Goal: Information Seeking & Learning: Learn about a topic

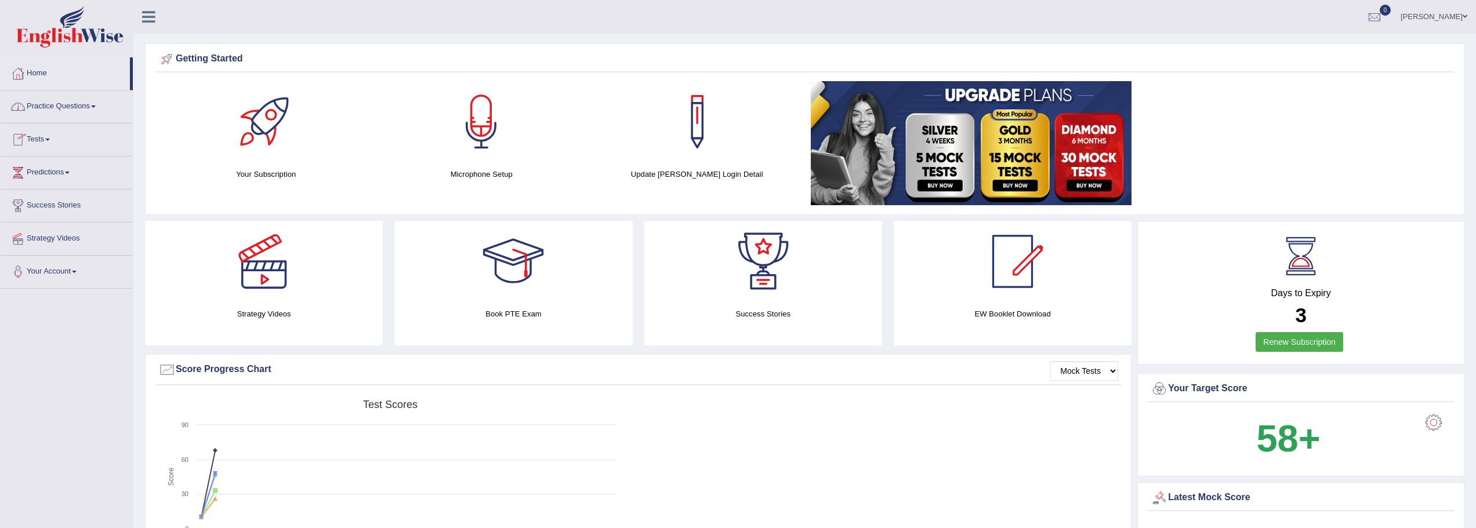
click at [75, 106] on link "Practice Questions" at bounding box center [67, 104] width 132 height 29
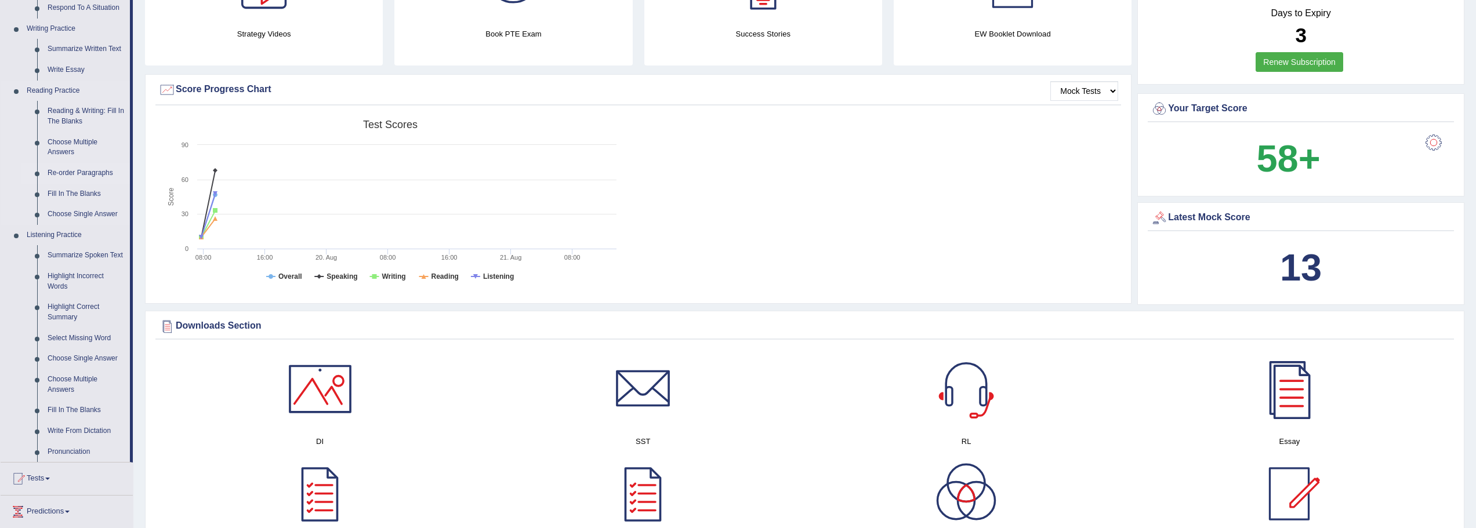
scroll to position [290, 0]
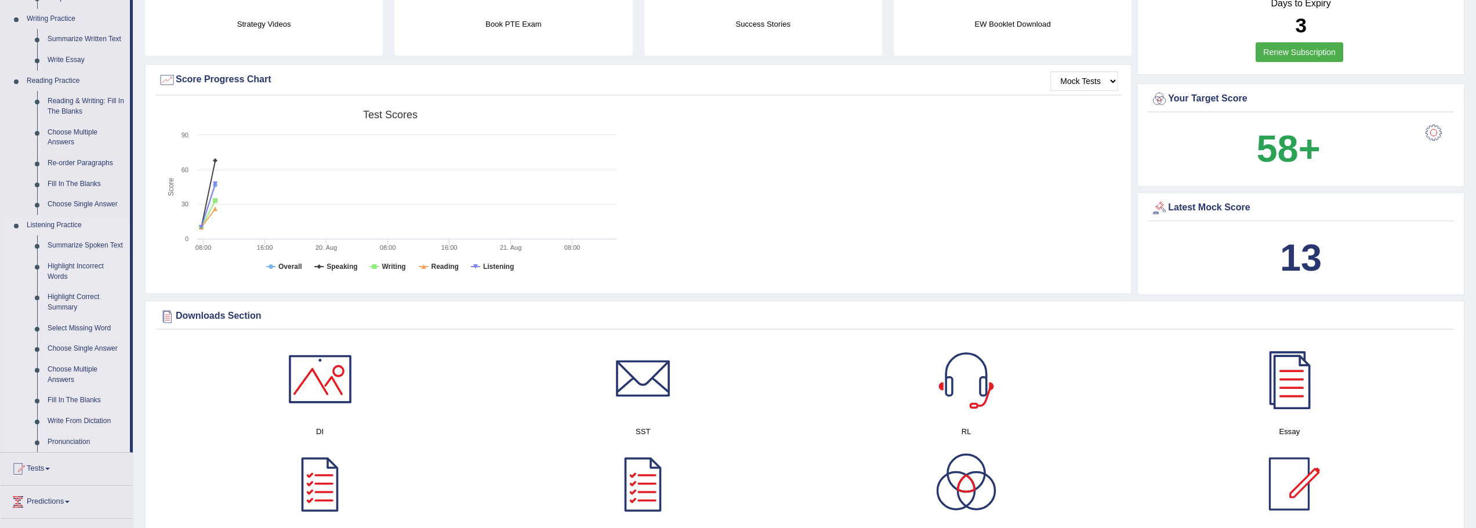
click at [89, 266] on link "Highlight Incorrect Words" at bounding box center [86, 271] width 88 height 31
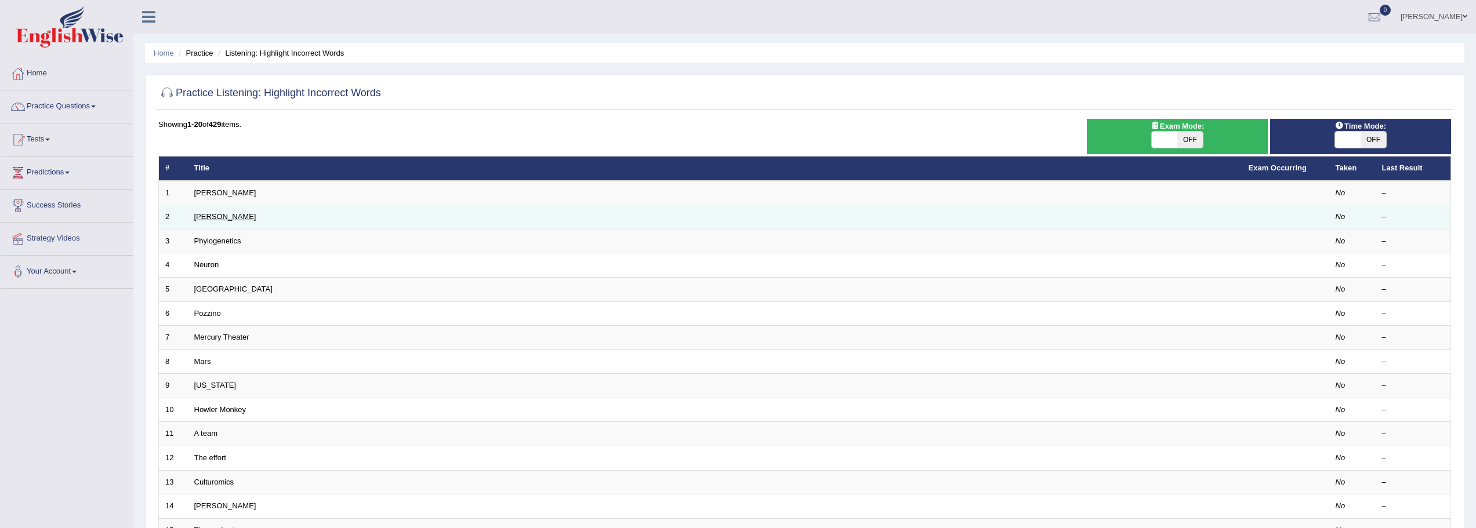
click at [213, 218] on link "[PERSON_NAME]" at bounding box center [225, 216] width 62 height 9
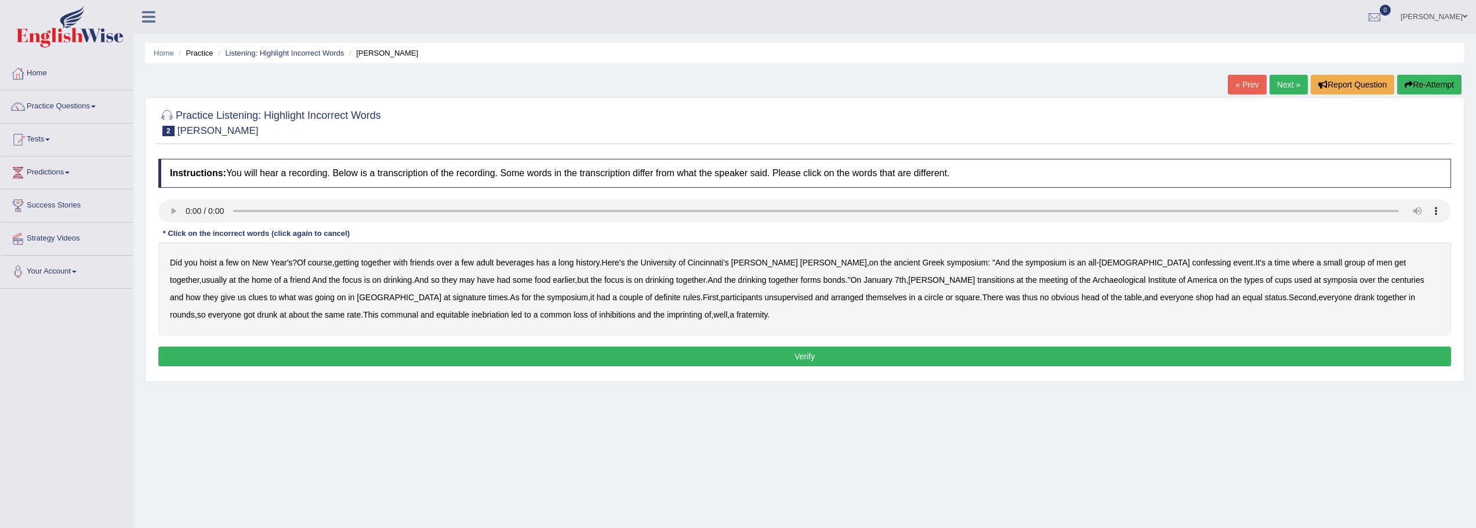
click at [453, 297] on b "signature" at bounding box center [470, 297] width 34 height 9
click at [547, 301] on b "symposium" at bounding box center [567, 297] width 41 height 9
drag, startPoint x: 397, startPoint y: 299, endPoint x: 418, endPoint y: 298, distance: 21.5
click at [654, 299] on b "definite" at bounding box center [667, 297] width 26 height 9
click at [683, 298] on b "rules" at bounding box center [691, 297] width 17 height 9
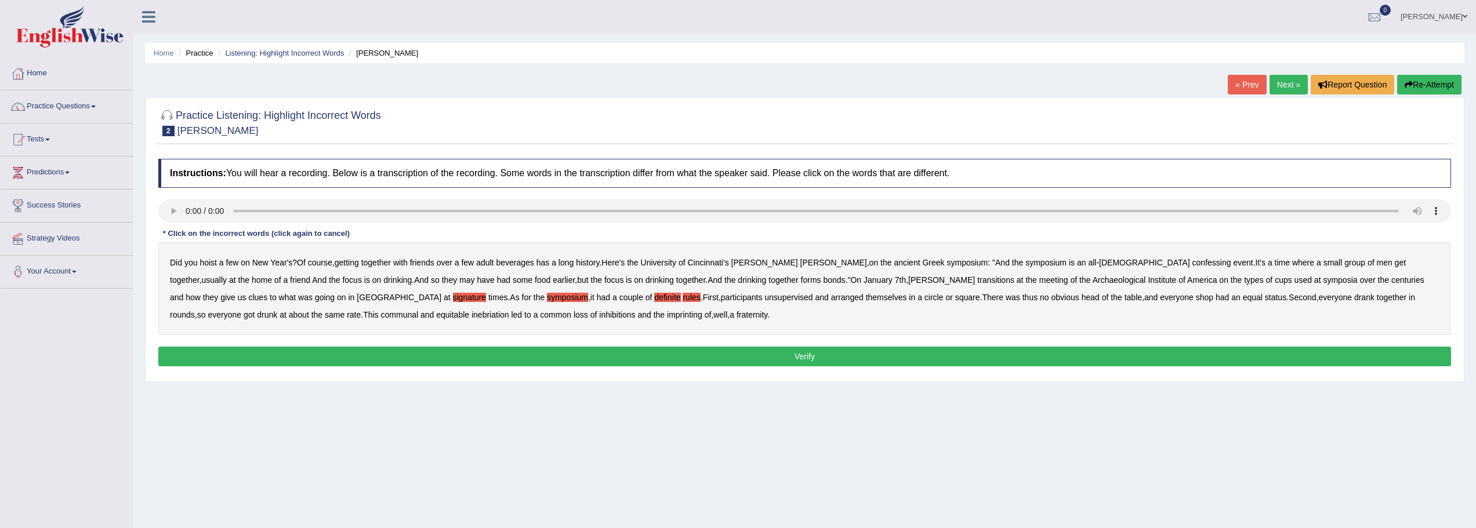
click at [654, 298] on b "definite" at bounding box center [667, 297] width 26 height 9
click at [683, 298] on b "rules" at bounding box center [691, 297] width 17 height 9
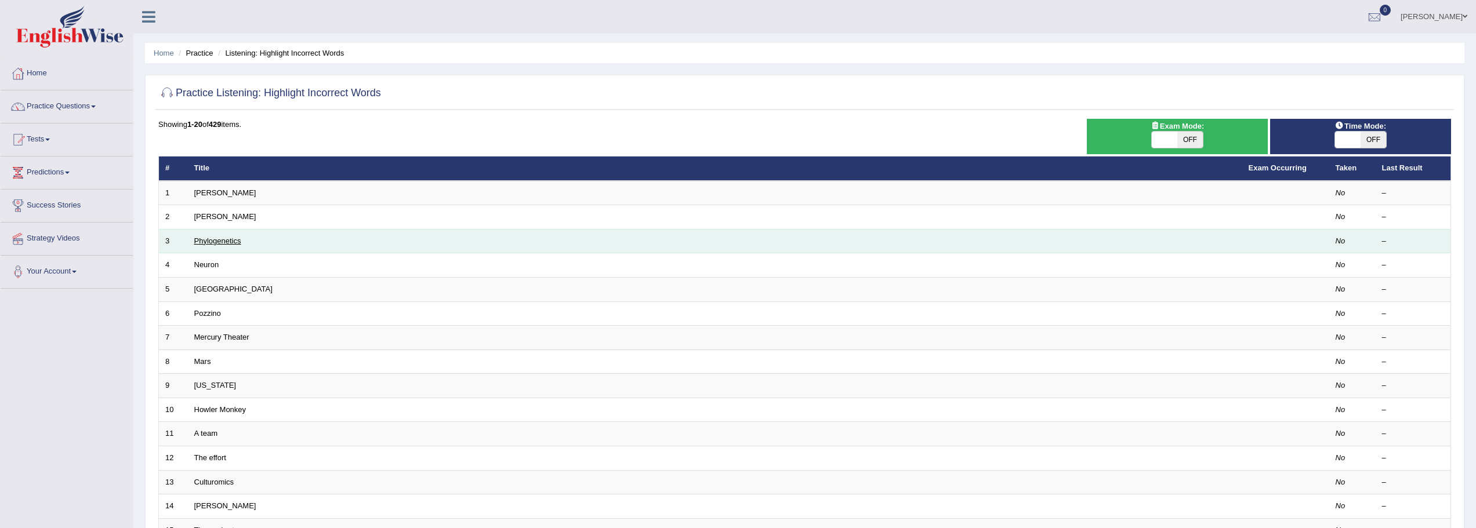
click at [223, 242] on link "Phylogenetics" at bounding box center [217, 241] width 47 height 9
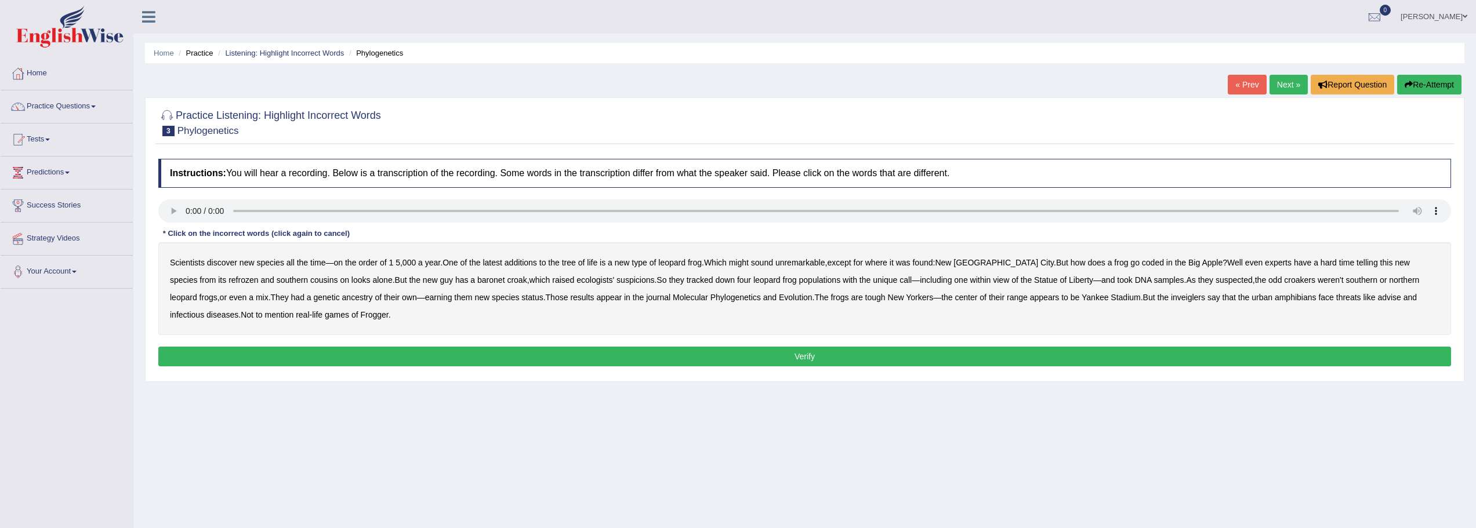
click at [1142, 263] on b "coded" at bounding box center [1153, 262] width 22 height 9
click at [229, 281] on b "refrozen" at bounding box center [244, 279] width 30 height 9
click at [477, 280] on b "baronet" at bounding box center [490, 279] width 27 height 9
click at [521, 298] on b "status" at bounding box center [531, 297] width 21 height 9
click at [710, 299] on b "Phylogenetics" at bounding box center [735, 297] width 50 height 9
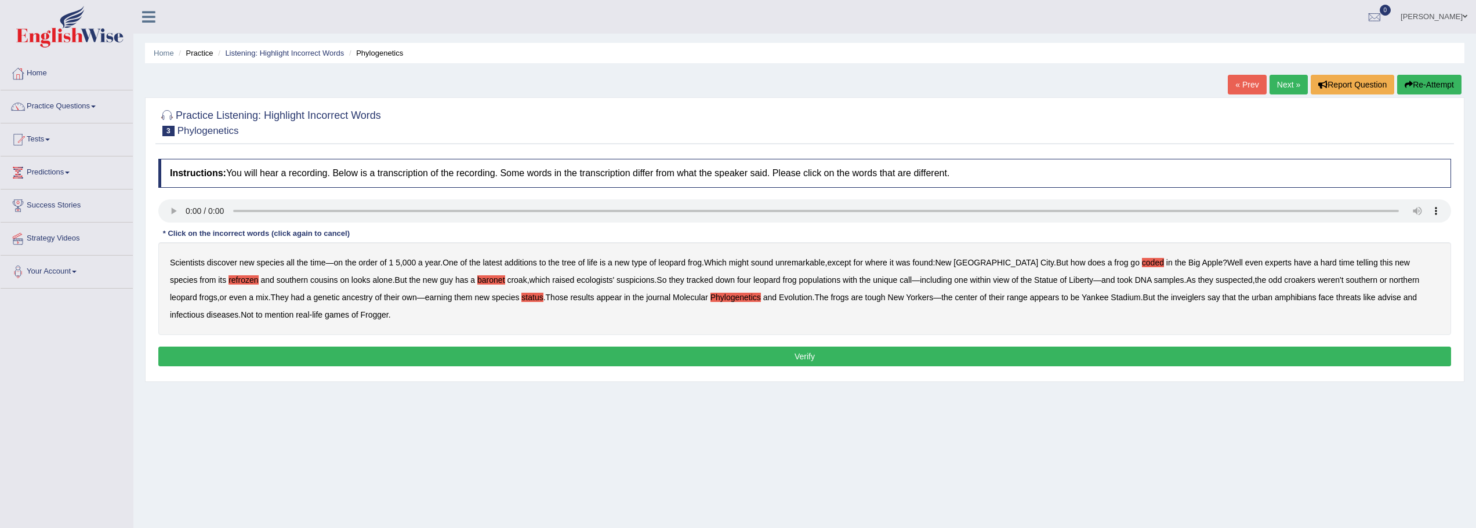
click at [1171, 300] on b "inveiglers" at bounding box center [1188, 297] width 34 height 9
click at [1377, 298] on b "advise" at bounding box center [1388, 297] width 23 height 9
click at [803, 354] on button "Verify" at bounding box center [804, 357] width 1293 height 20
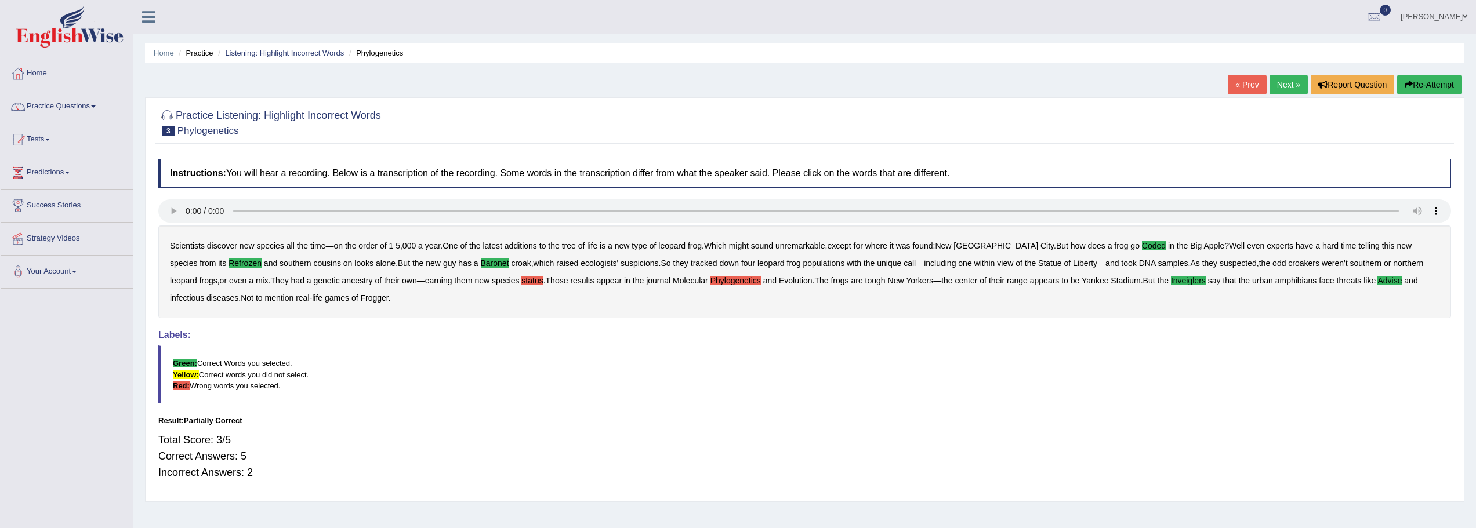
click at [1277, 82] on link "Next »" at bounding box center [1289, 85] width 38 height 20
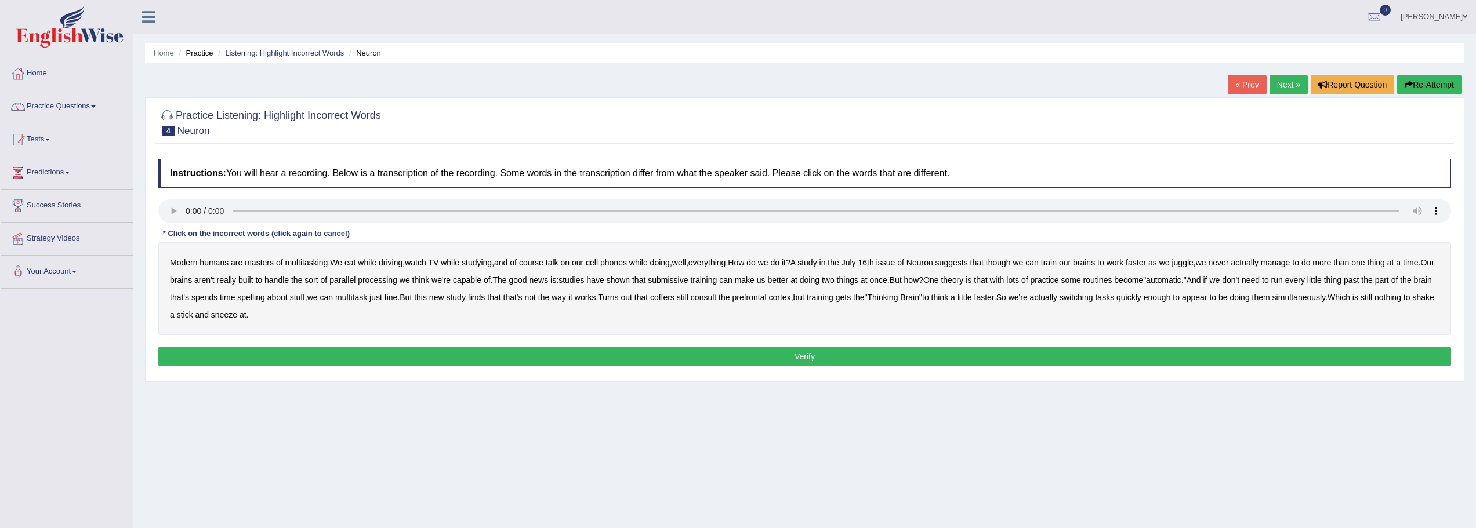
click at [681, 281] on b "submissive" at bounding box center [668, 279] width 40 height 9
click at [264, 299] on b "spelling" at bounding box center [250, 297] width 27 height 9
click at [674, 299] on b "coffers" at bounding box center [662, 297] width 24 height 9
click at [770, 350] on button "Verify" at bounding box center [804, 357] width 1293 height 20
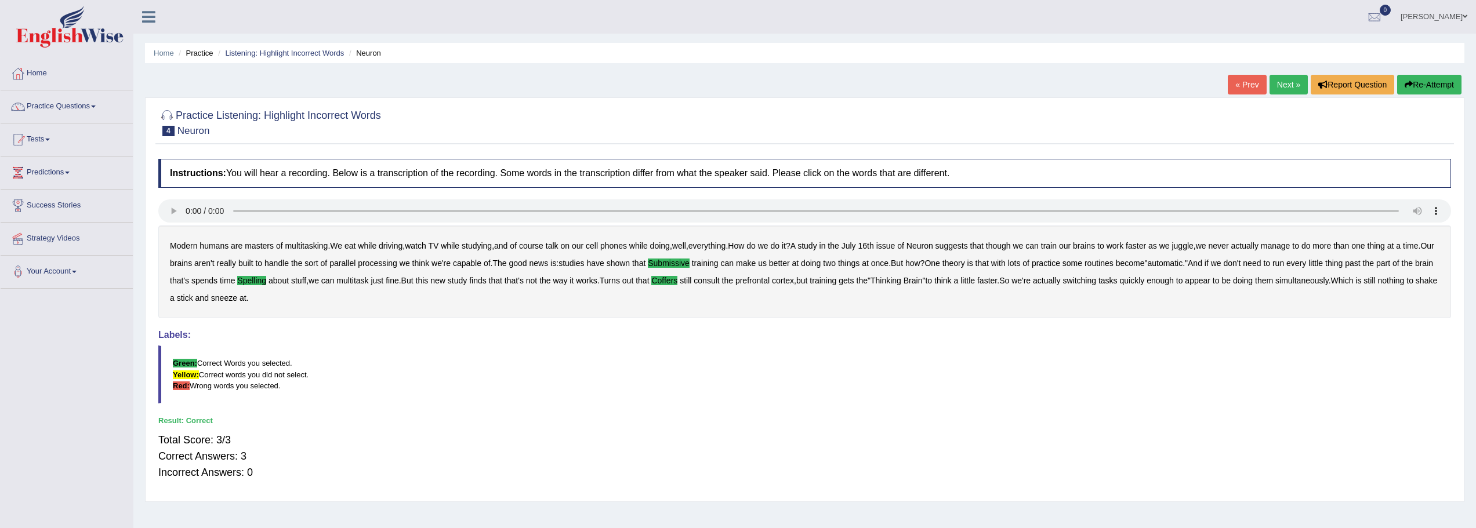
click at [1277, 88] on link "Next »" at bounding box center [1289, 85] width 38 height 20
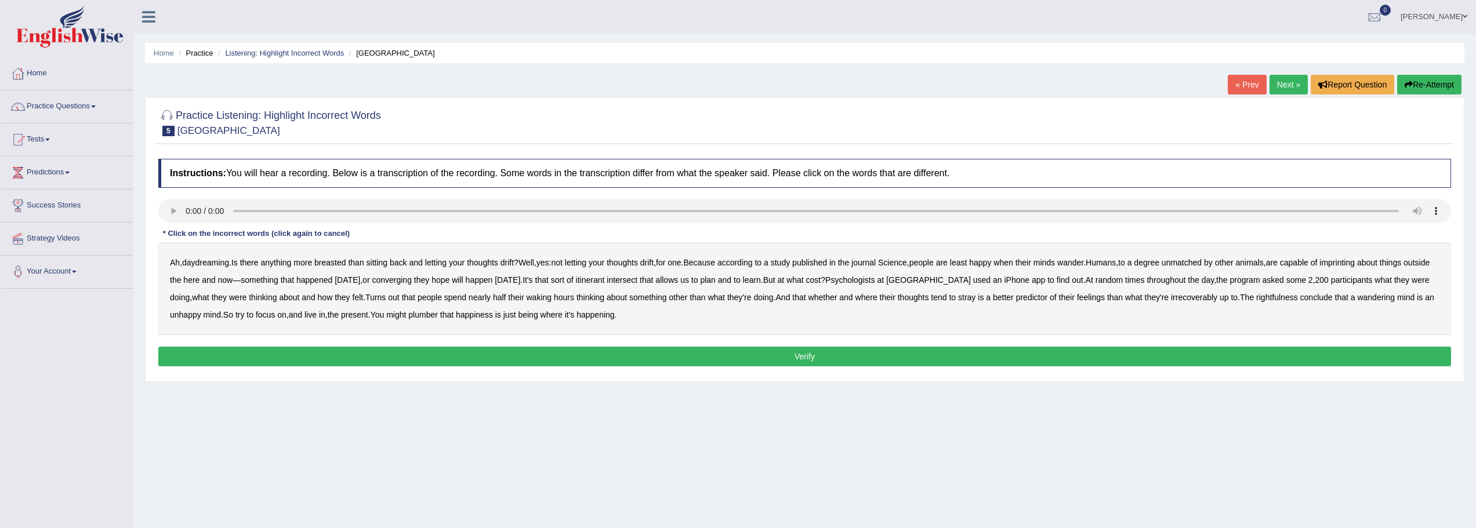
click at [333, 262] on b "breasted" at bounding box center [329, 262] width 31 height 9
click at [1355, 263] on b "imprinting" at bounding box center [1336, 262] width 35 height 9
click at [412, 280] on b "converging" at bounding box center [392, 279] width 40 height 9
click at [1203, 297] on b "irrecoverably" at bounding box center [1194, 297] width 46 height 9
click at [1286, 298] on b "rightfulness" at bounding box center [1277, 297] width 42 height 9
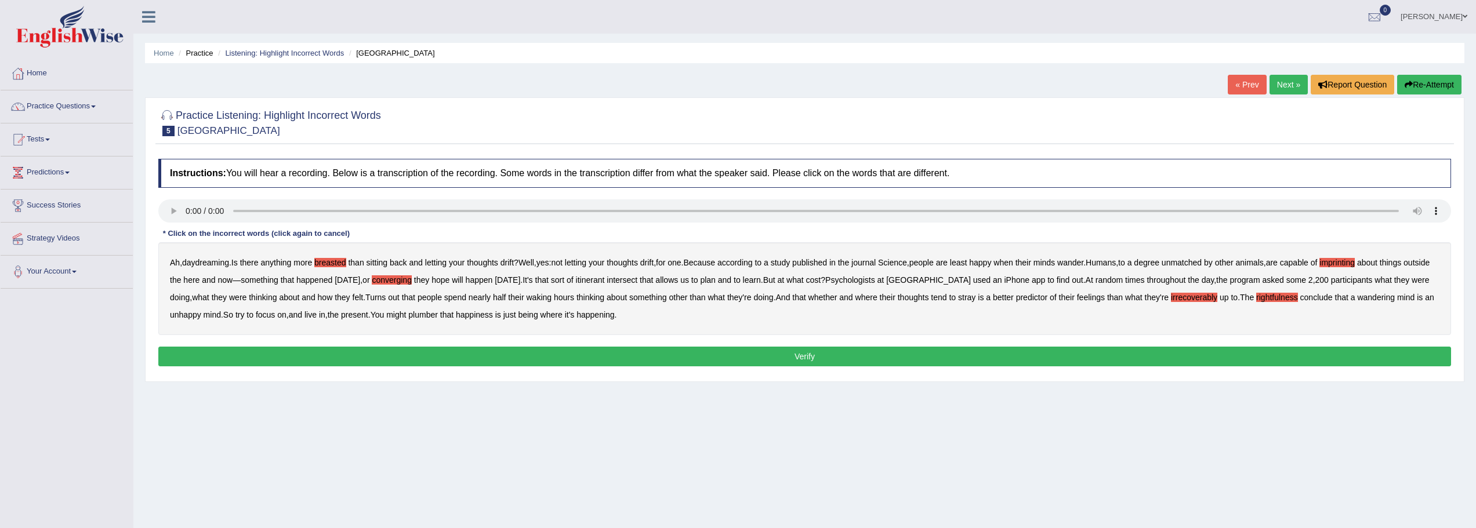
click at [438, 315] on b "plumber" at bounding box center [423, 314] width 30 height 9
click at [780, 358] on button "Verify" at bounding box center [804, 357] width 1293 height 20
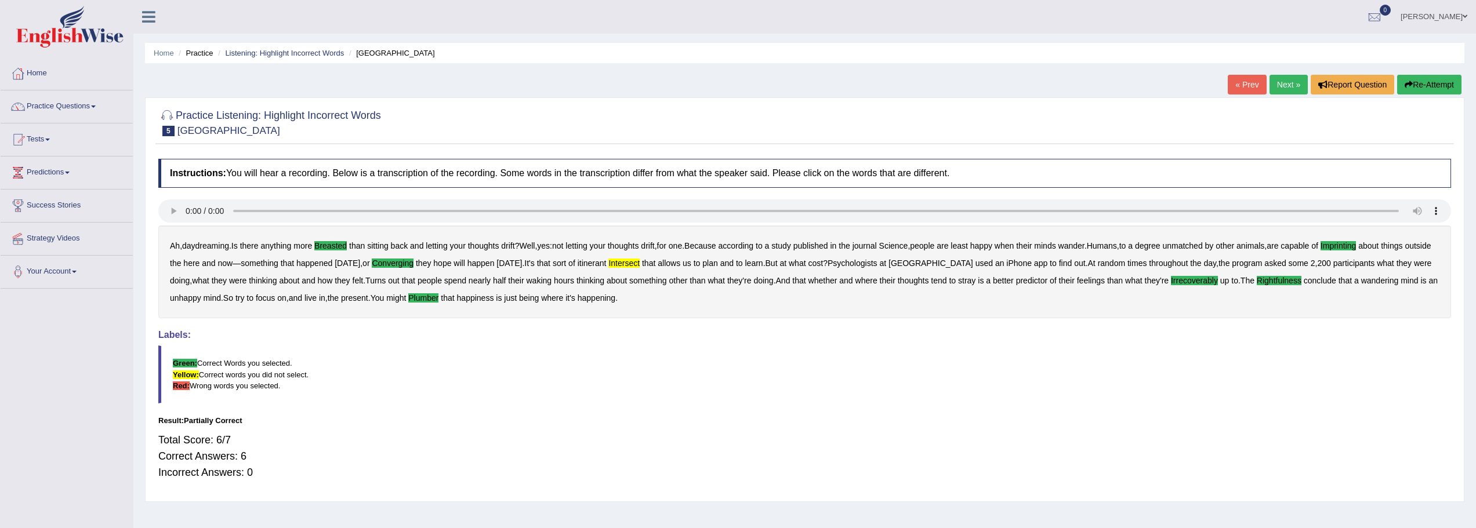
click at [1285, 82] on link "Next »" at bounding box center [1289, 85] width 38 height 20
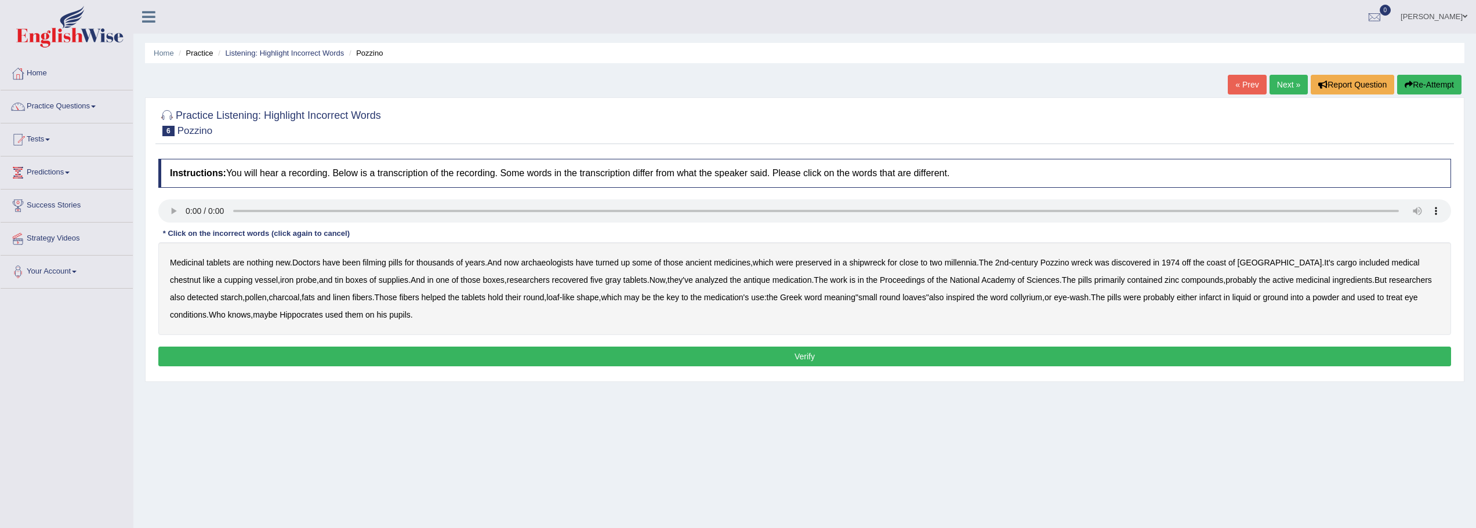
click at [285, 266] on b "new" at bounding box center [282, 262] width 14 height 9
click at [201, 275] on b "chestnut" at bounding box center [185, 279] width 31 height 9
click at [1219, 299] on b "infarct" at bounding box center [1210, 297] width 22 height 9
click at [500, 357] on button "Verify" at bounding box center [804, 357] width 1293 height 20
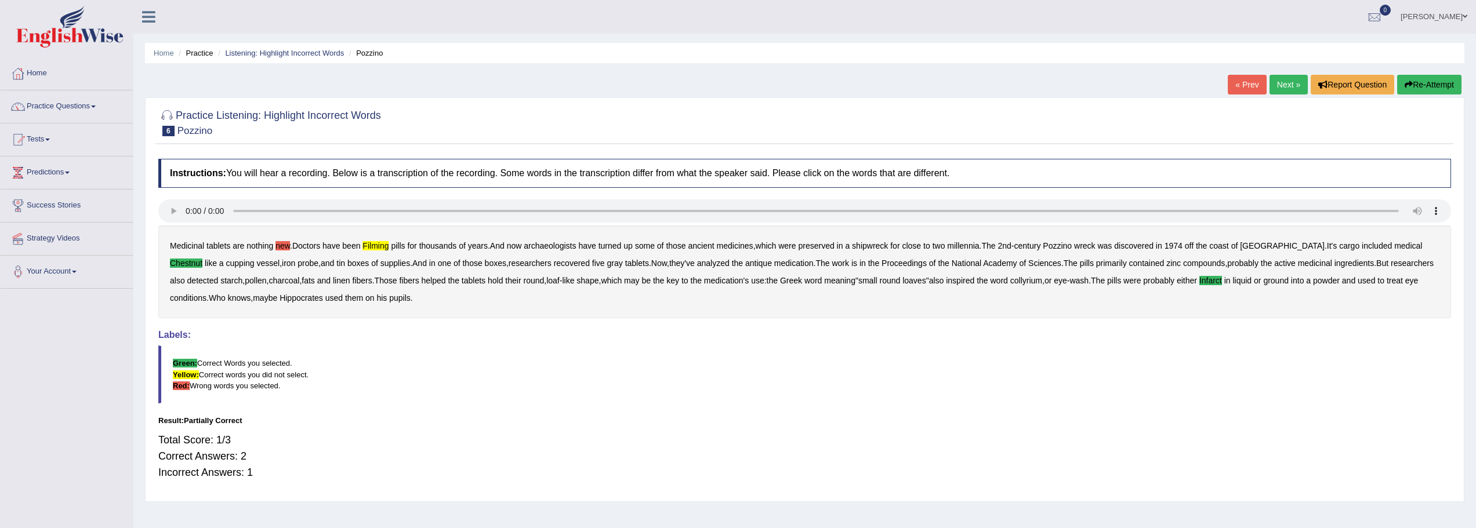
click at [1283, 80] on link "Next »" at bounding box center [1289, 85] width 38 height 20
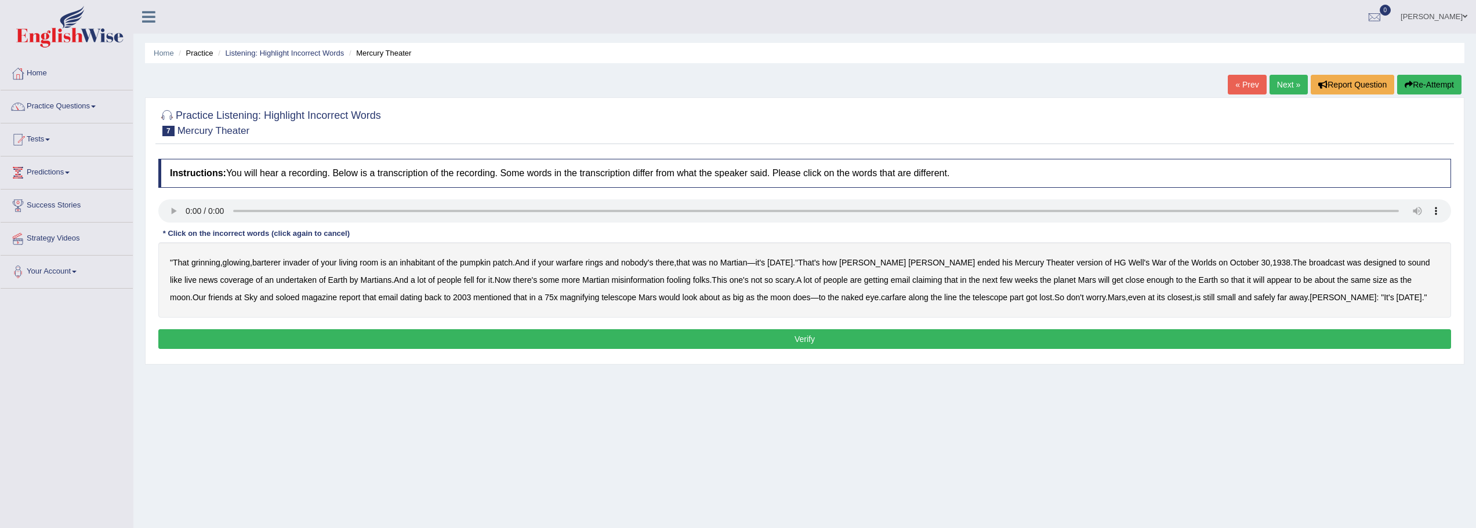
click at [273, 263] on b "barterer" at bounding box center [266, 262] width 28 height 9
click at [276, 280] on b "undertaken" at bounding box center [296, 279] width 41 height 9
click at [275, 296] on b "soloed" at bounding box center [287, 297] width 24 height 9
click at [881, 298] on b "carfare" at bounding box center [894, 297] width 26 height 9
click at [804, 339] on button "Verify" at bounding box center [804, 339] width 1293 height 20
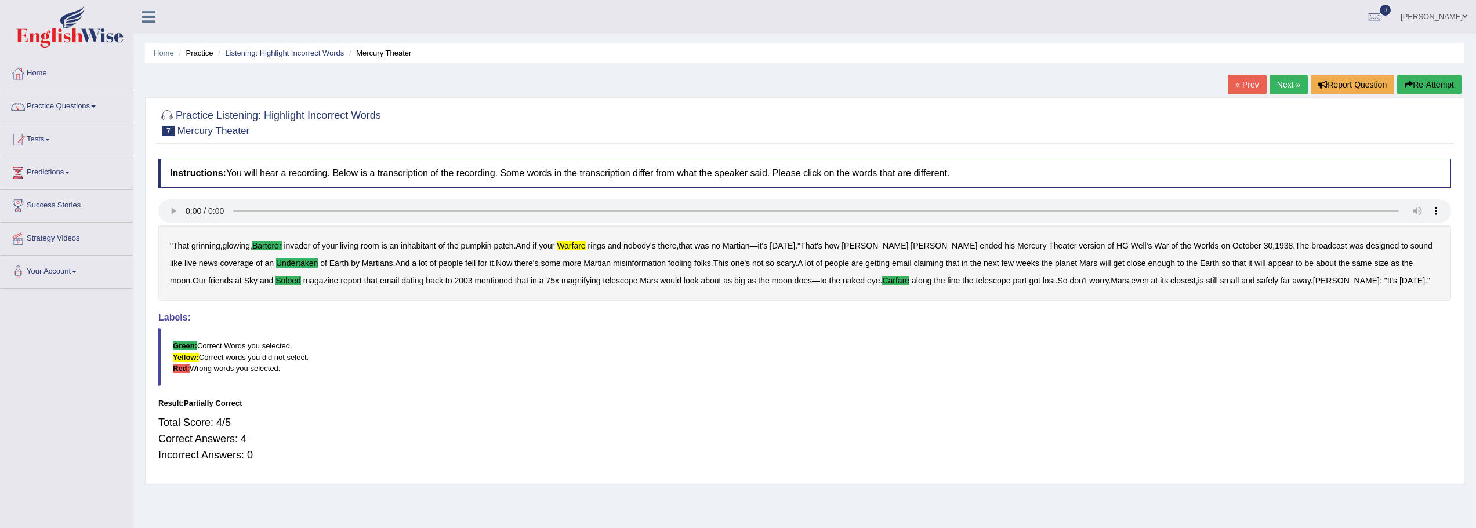
drag, startPoint x: 1286, startPoint y: 86, endPoint x: 1281, endPoint y: 92, distance: 8.6
click at [1286, 86] on link "Next »" at bounding box center [1289, 85] width 38 height 20
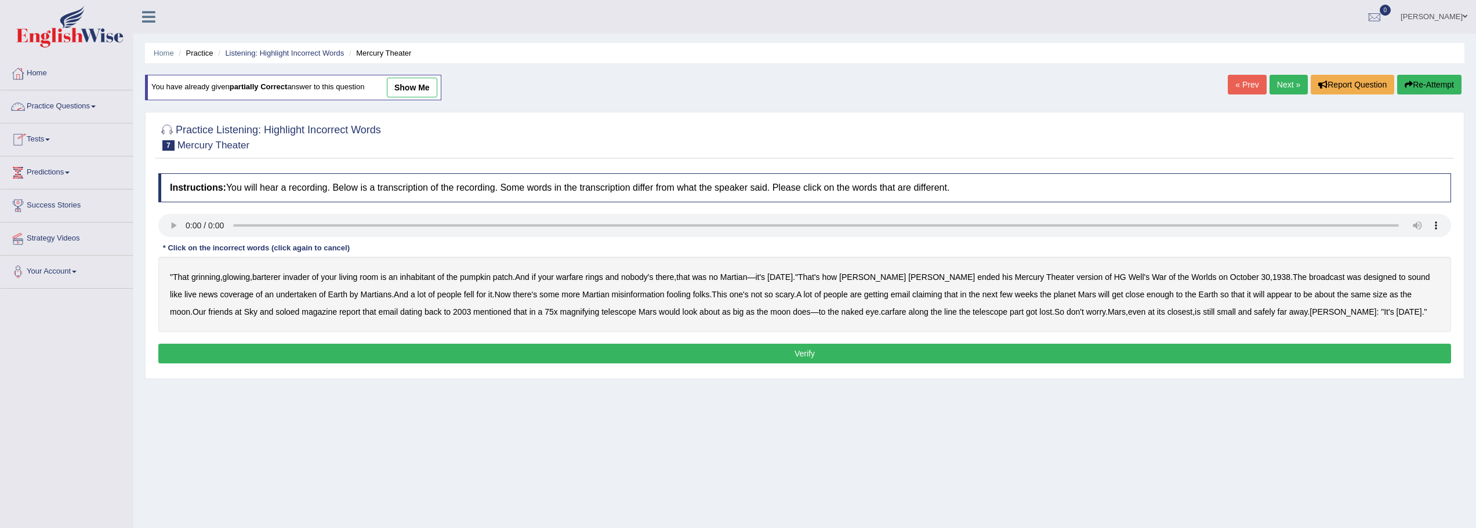
click at [74, 109] on link "Practice Questions" at bounding box center [67, 104] width 132 height 29
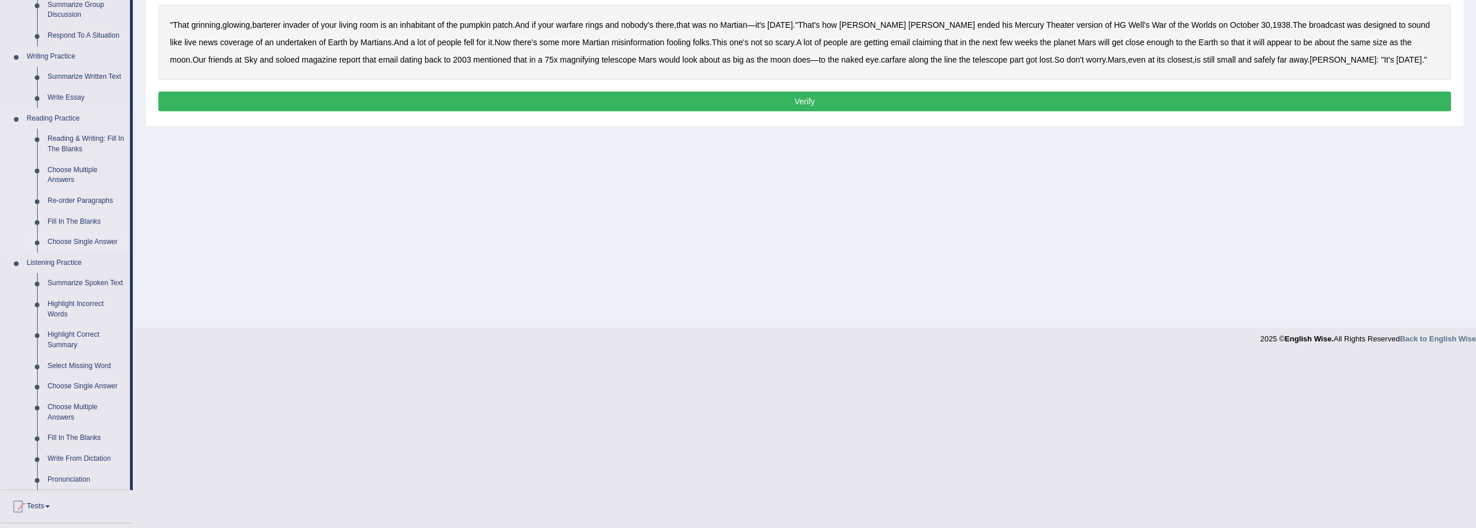
scroll to position [380, 0]
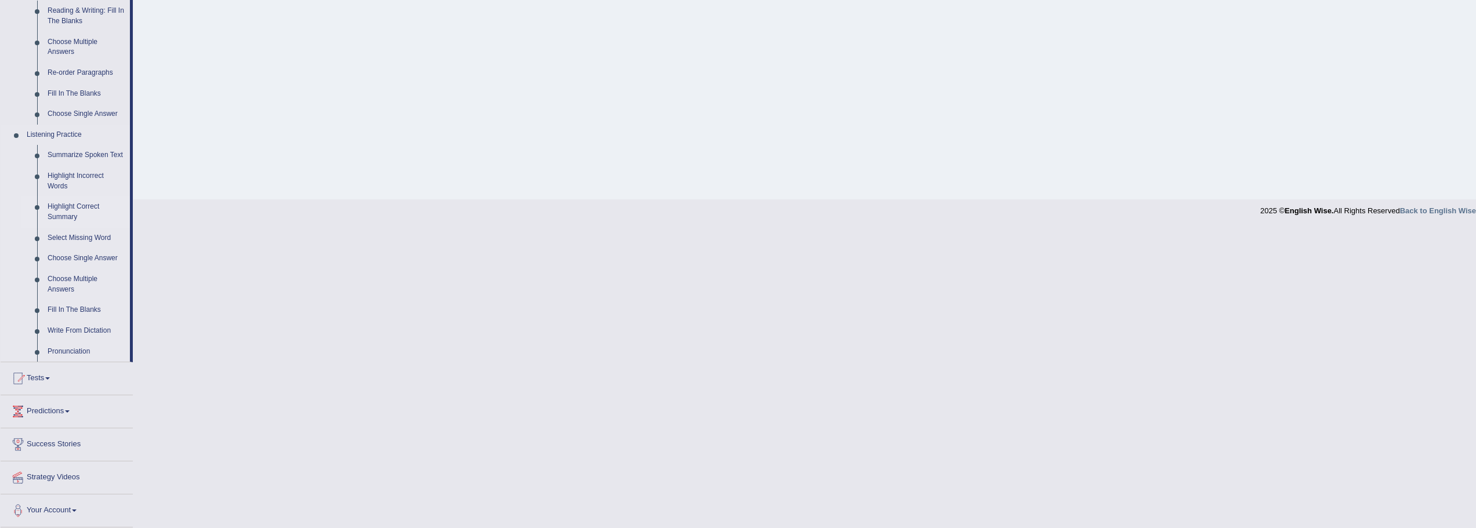
click at [73, 209] on link "Highlight Correct Summary" at bounding box center [86, 212] width 88 height 31
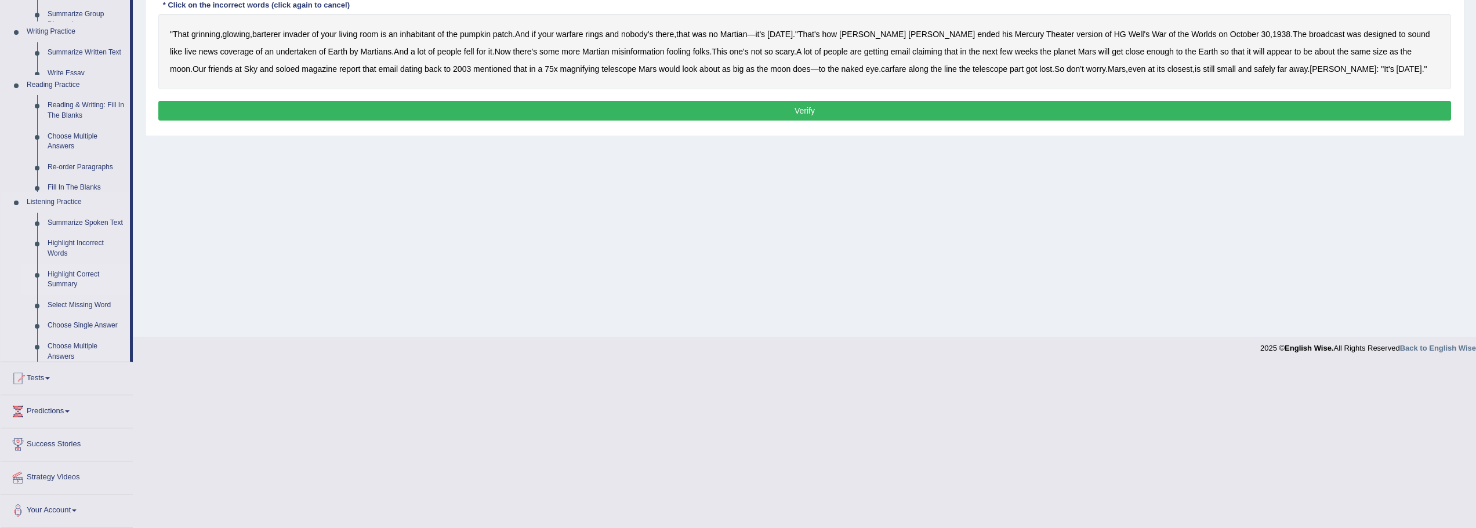
scroll to position [81, 0]
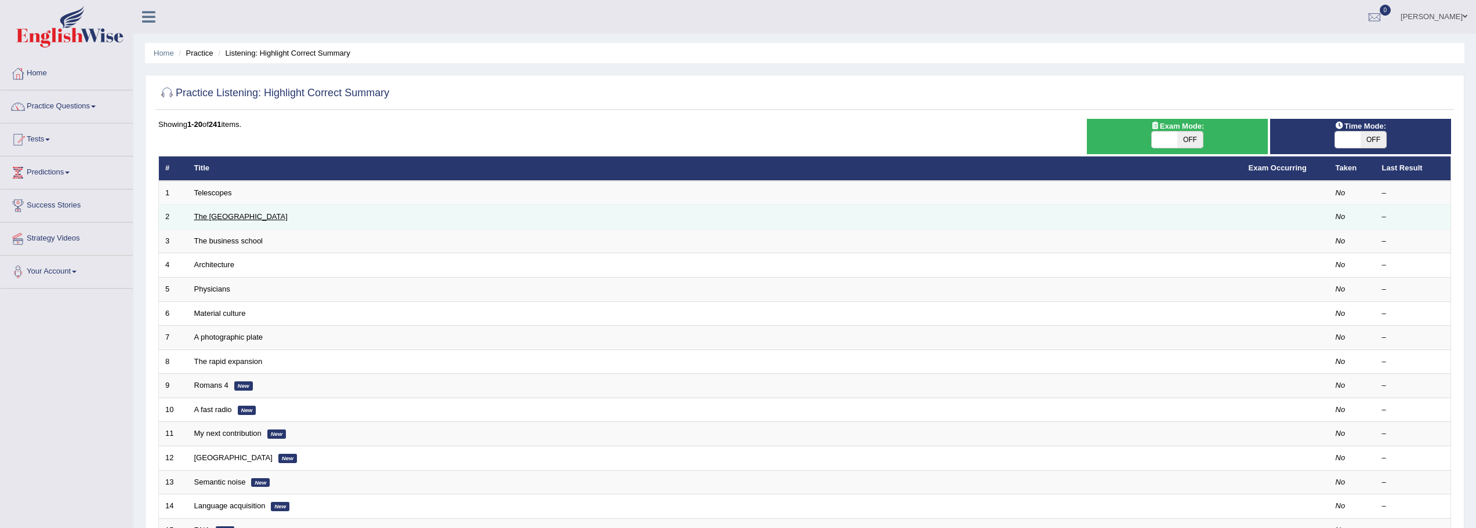
click at [219, 217] on link "The [GEOGRAPHIC_DATA]" at bounding box center [240, 216] width 93 height 9
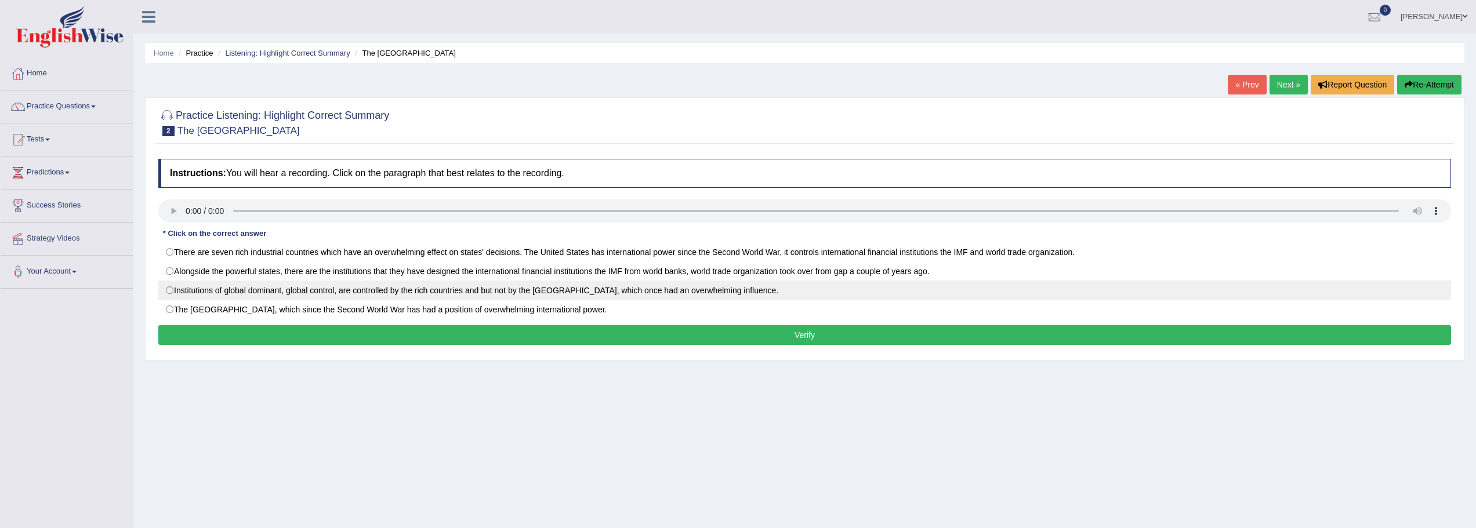
click at [169, 289] on label "Institutions of global dominant, global control, are controlled by the rich cou…" at bounding box center [804, 291] width 1293 height 20
radio input "true"
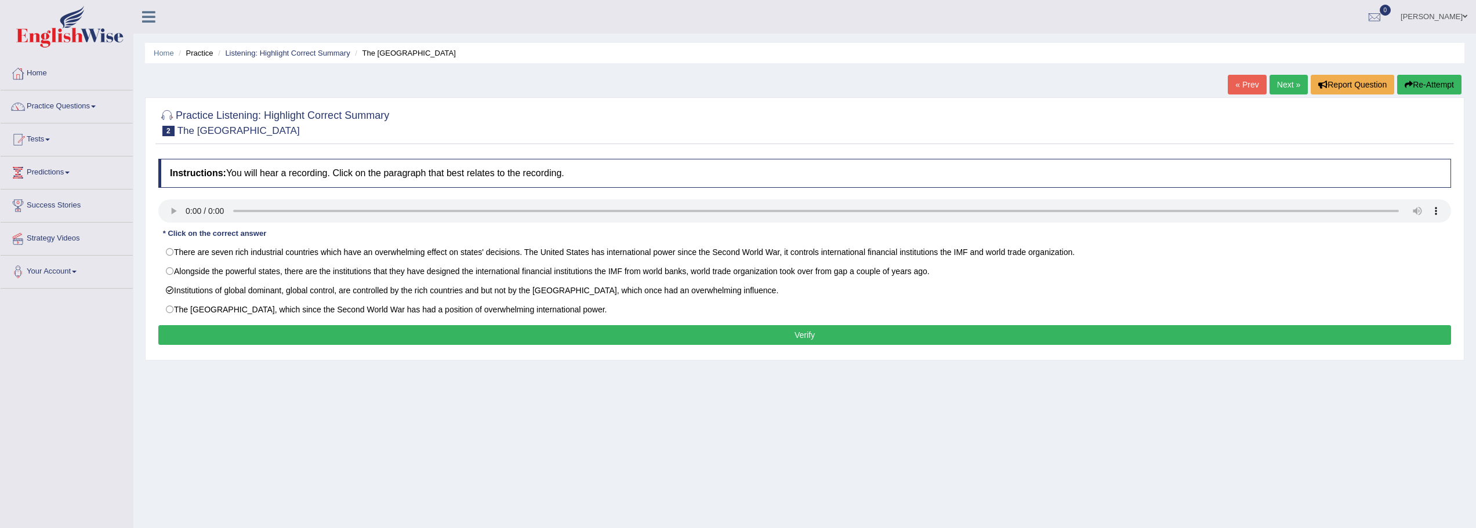
click at [360, 339] on button "Verify" at bounding box center [804, 335] width 1293 height 20
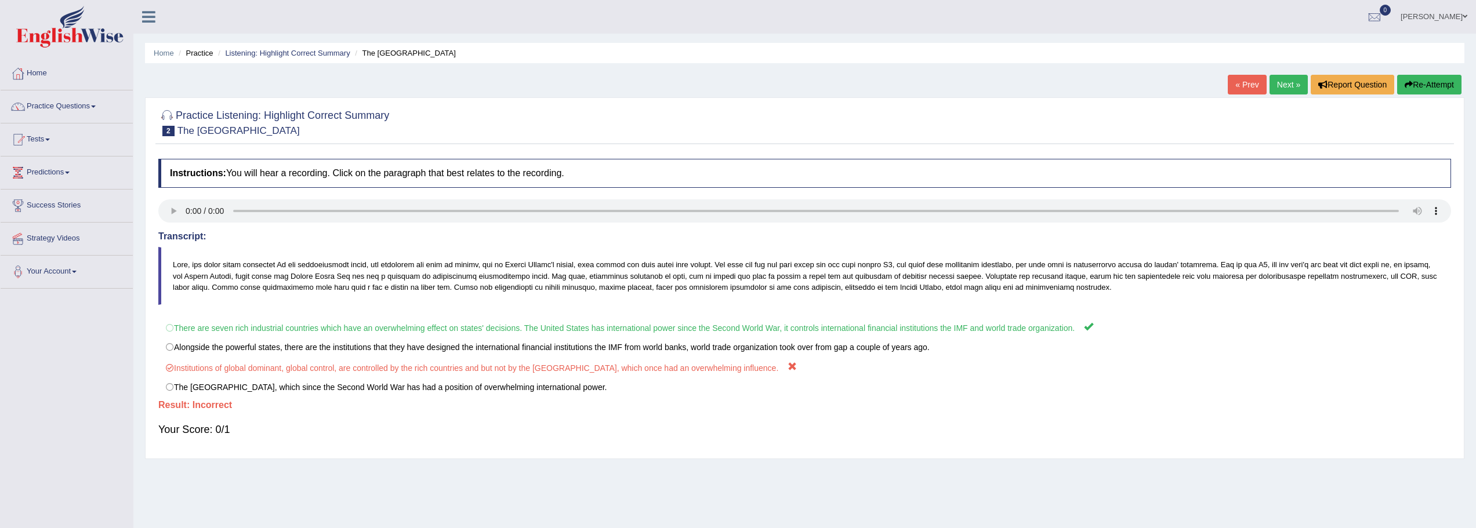
click at [1284, 90] on link "Next »" at bounding box center [1289, 85] width 38 height 20
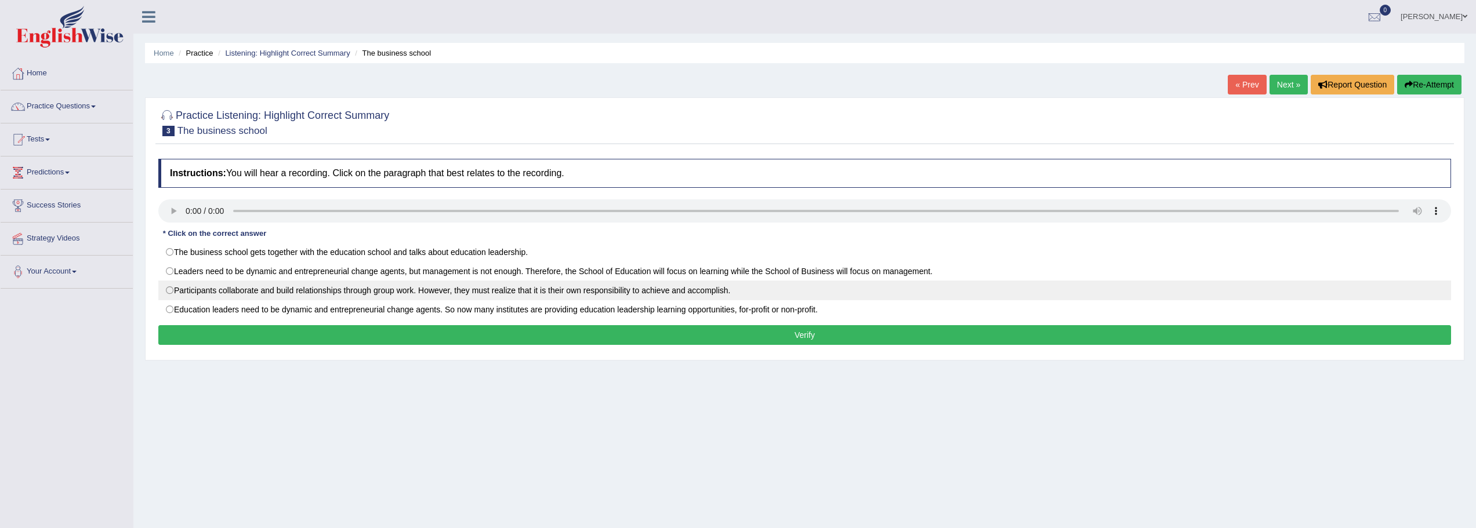
click at [171, 289] on label "Participants collaborate and build relationships through group work. However, t…" at bounding box center [804, 291] width 1293 height 20
radio input "true"
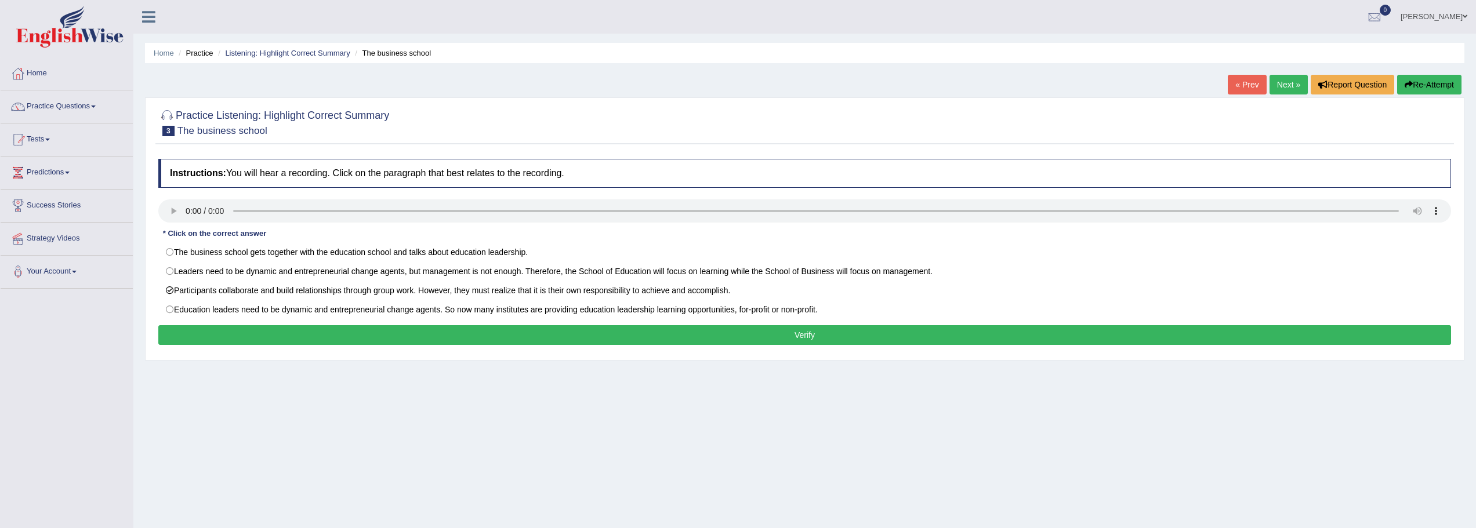
click at [340, 336] on button "Verify" at bounding box center [804, 335] width 1293 height 20
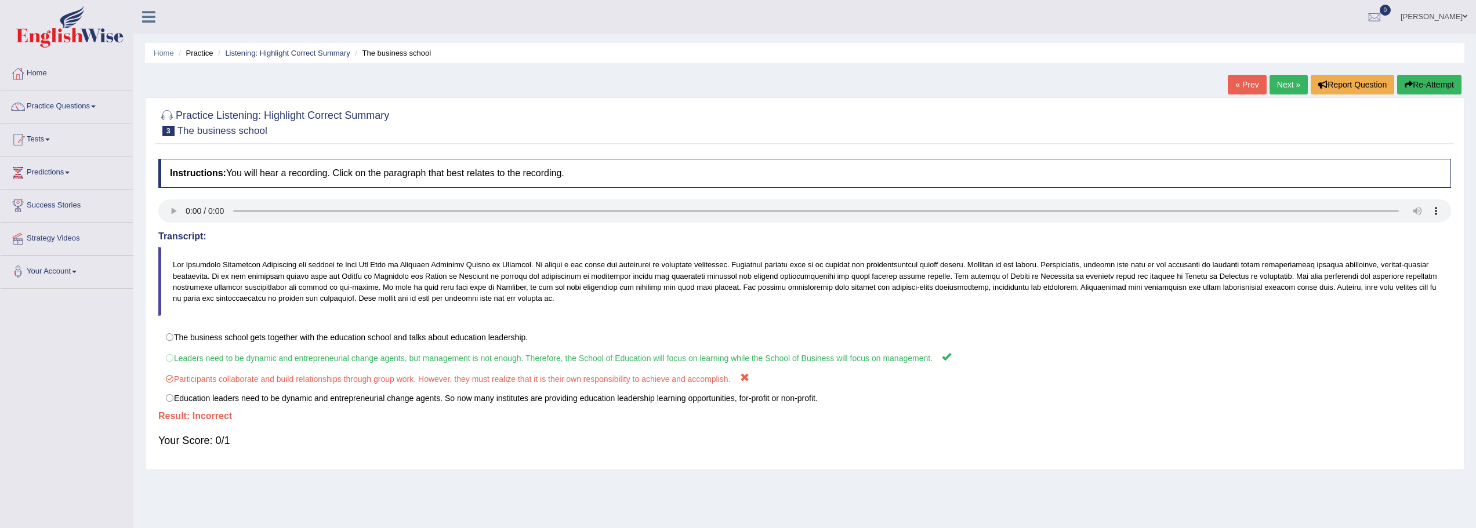
click at [1284, 86] on link "Next »" at bounding box center [1289, 85] width 38 height 20
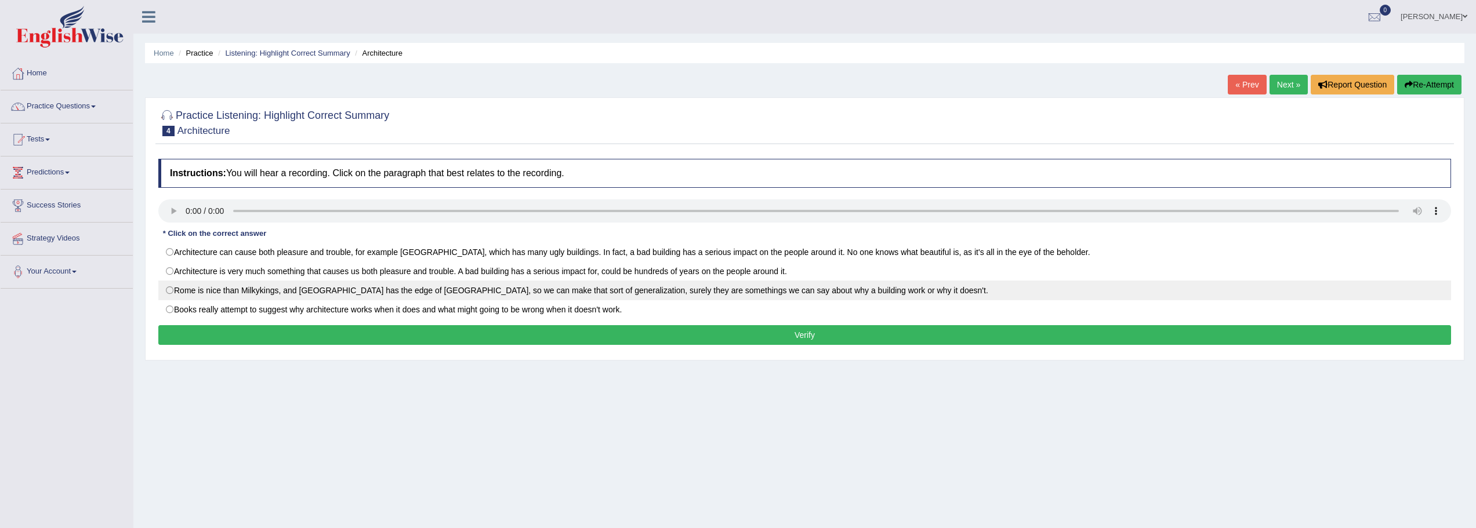
click at [168, 288] on label "Rome is nice than Milkykings, and San Francisco has the edge of Frankfurt, so w…" at bounding box center [804, 291] width 1293 height 20
radio input "true"
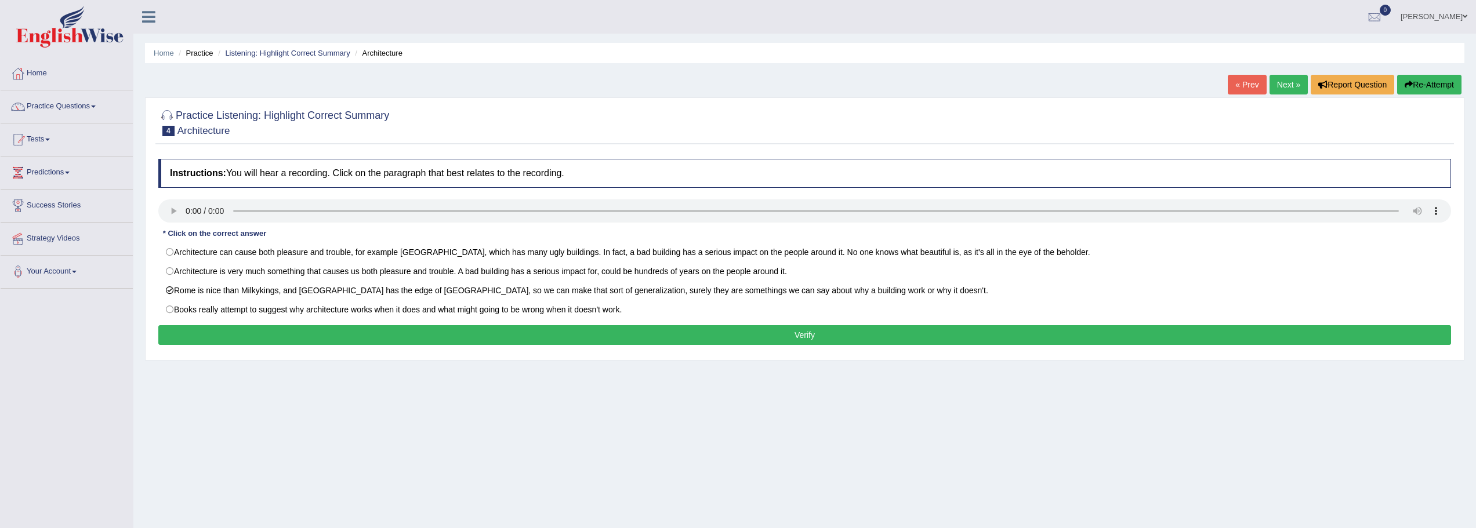
click at [1276, 89] on link "Next »" at bounding box center [1289, 85] width 38 height 20
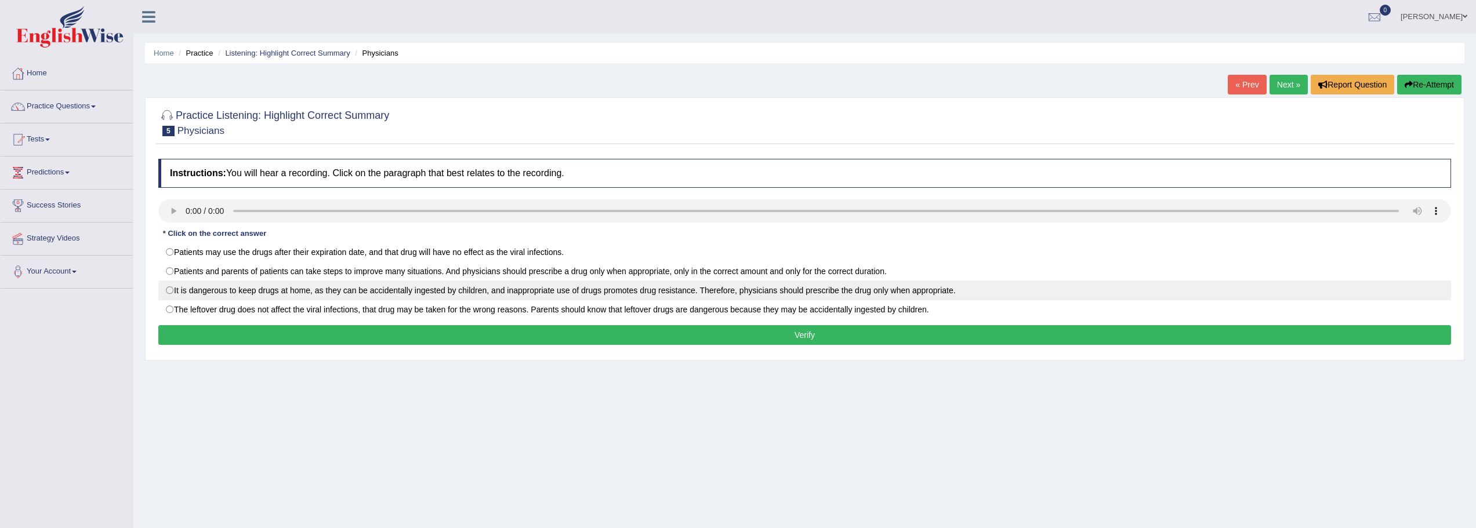
click at [169, 291] on label "It is dangerous to keep drugs at home, as they can be accidentally ingested by …" at bounding box center [804, 291] width 1293 height 20
radio input "true"
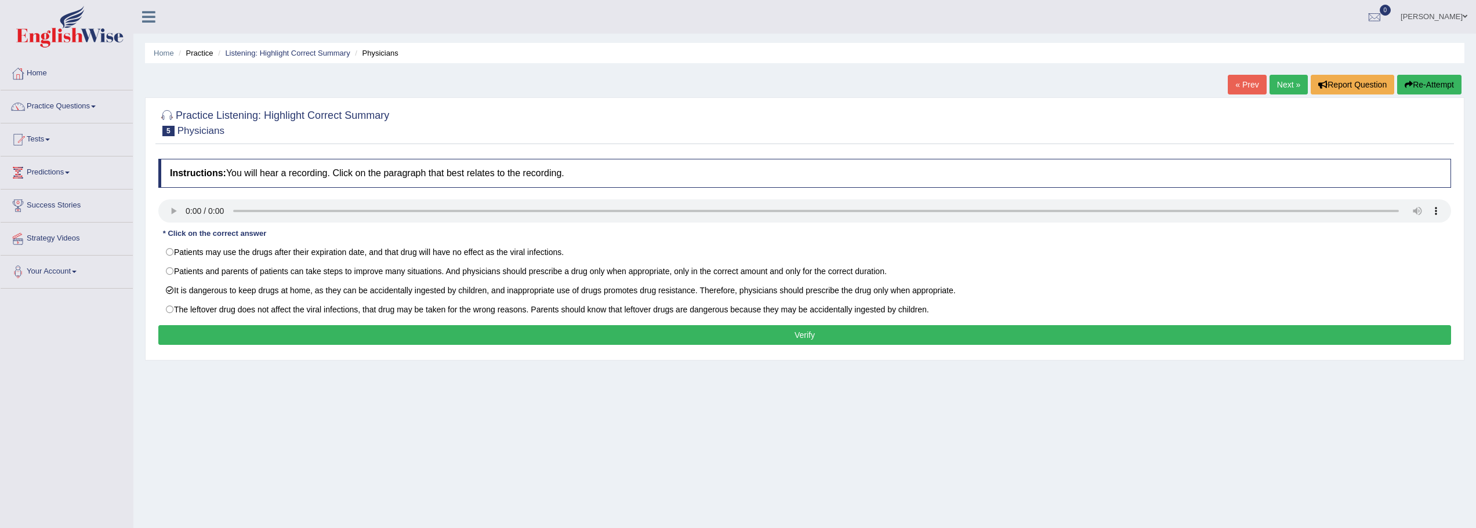
click at [692, 331] on button "Verify" at bounding box center [804, 335] width 1293 height 20
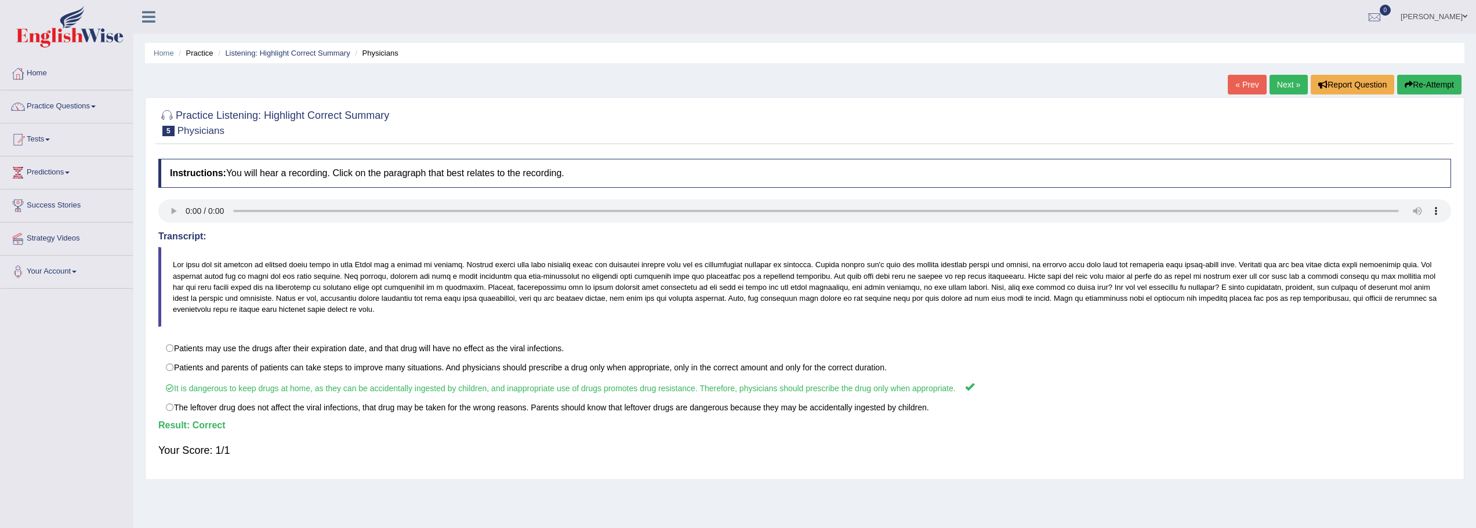
click at [1285, 87] on link "Next »" at bounding box center [1289, 85] width 38 height 20
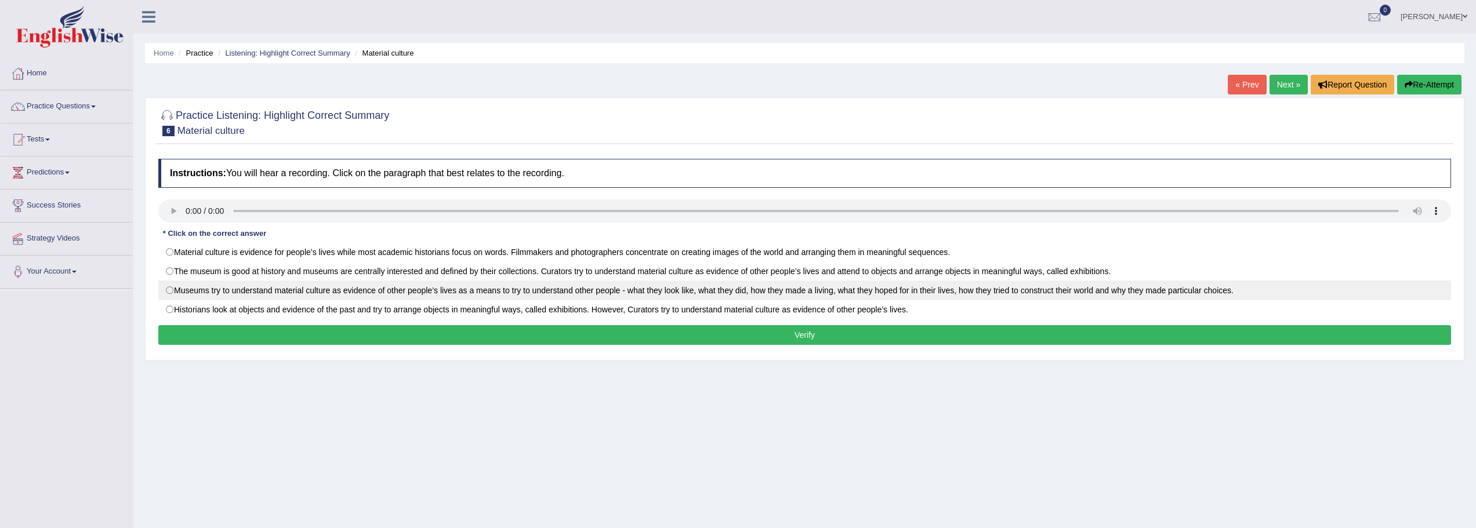
click at [169, 292] on label "Museums try to understand material culture as evidence of other people’s lives …" at bounding box center [804, 291] width 1293 height 20
radio input "true"
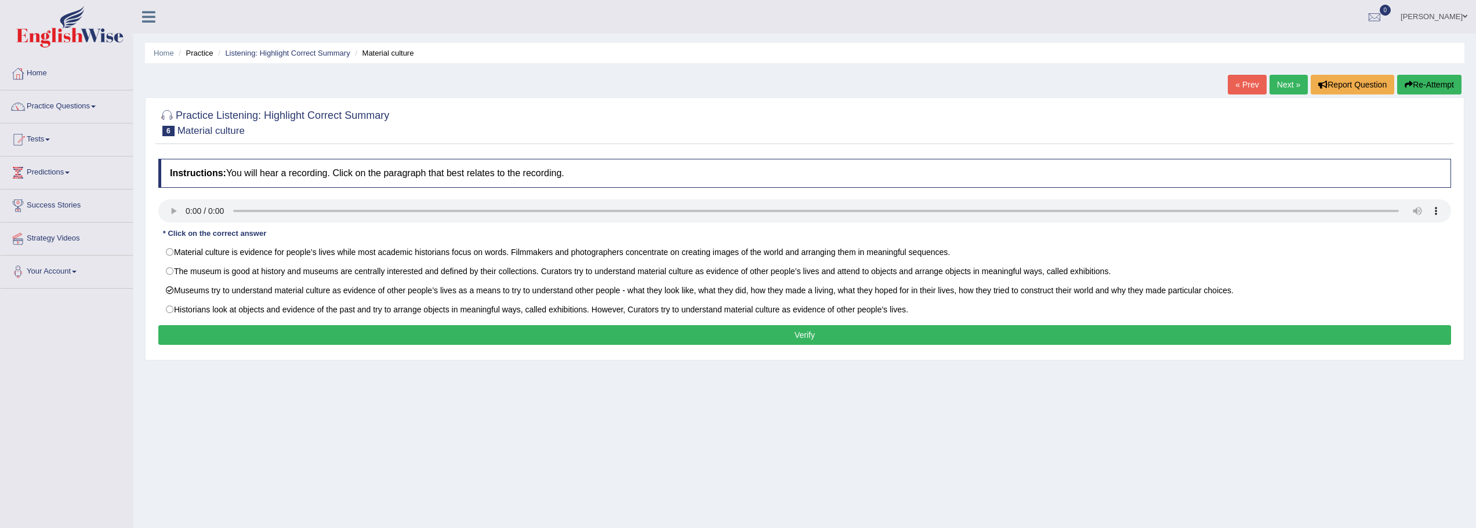
click at [1282, 80] on link "Next »" at bounding box center [1289, 85] width 38 height 20
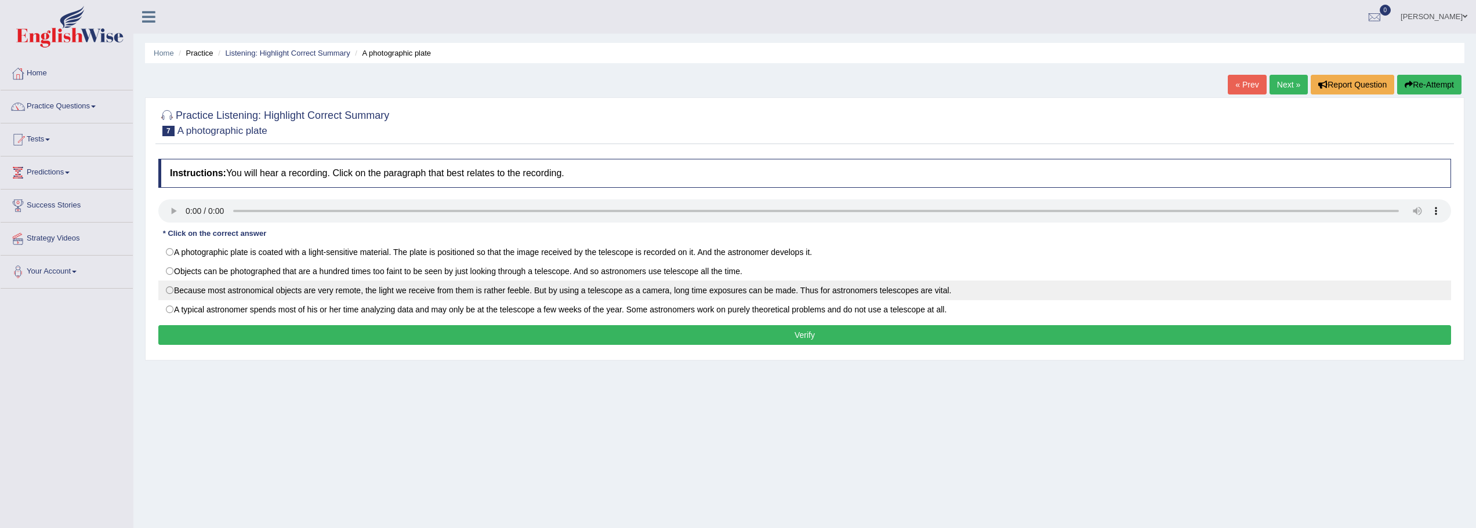
click at [190, 289] on label "Because most astronomical objects are very remote, the light we receive from th…" at bounding box center [804, 291] width 1293 height 20
radio input "true"
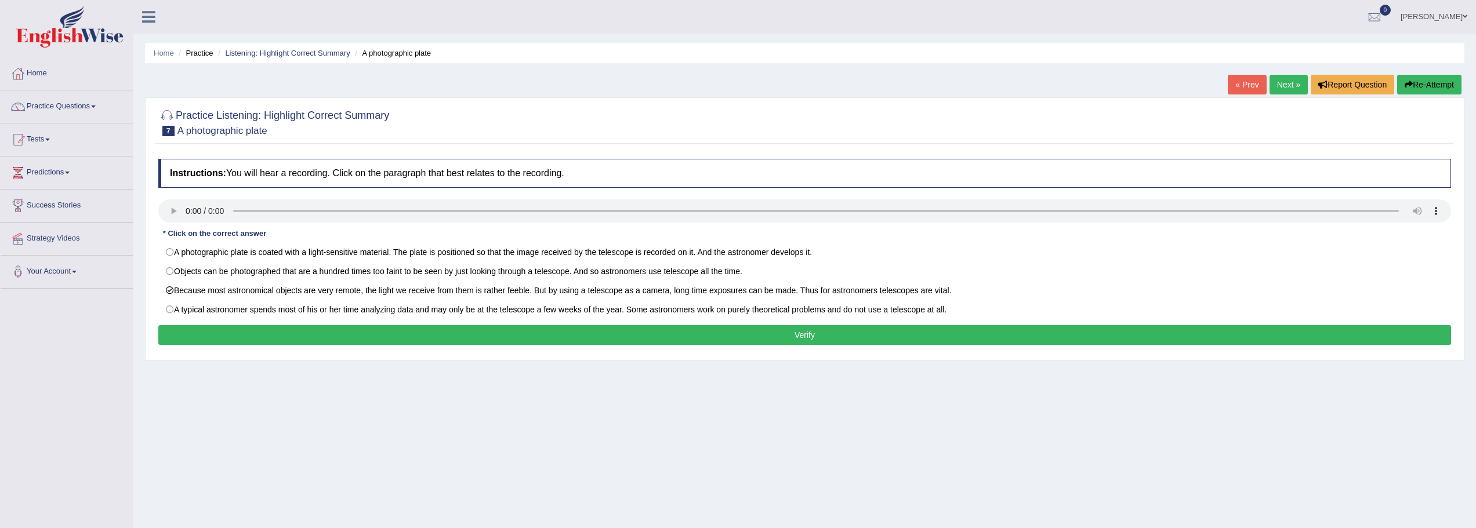
click at [674, 330] on button "Verify" at bounding box center [804, 335] width 1293 height 20
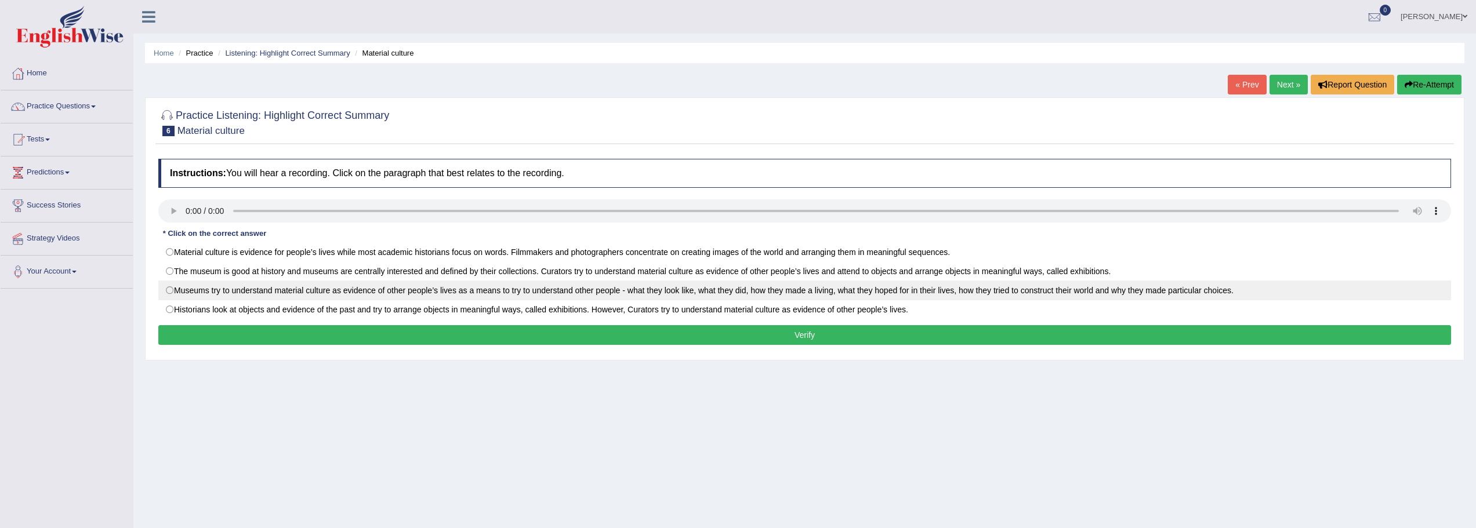
click at [172, 290] on label "Museums try to understand material culture as evidence of other people’s lives …" at bounding box center [804, 291] width 1293 height 20
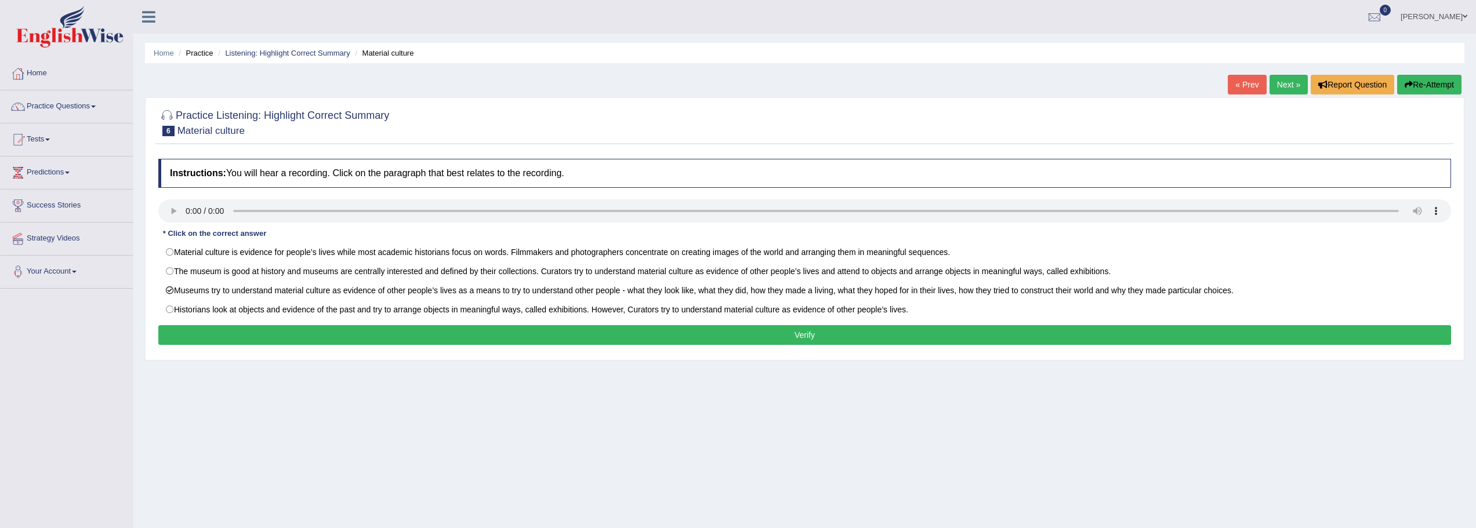
click at [230, 332] on button "Verify" at bounding box center [804, 335] width 1293 height 20
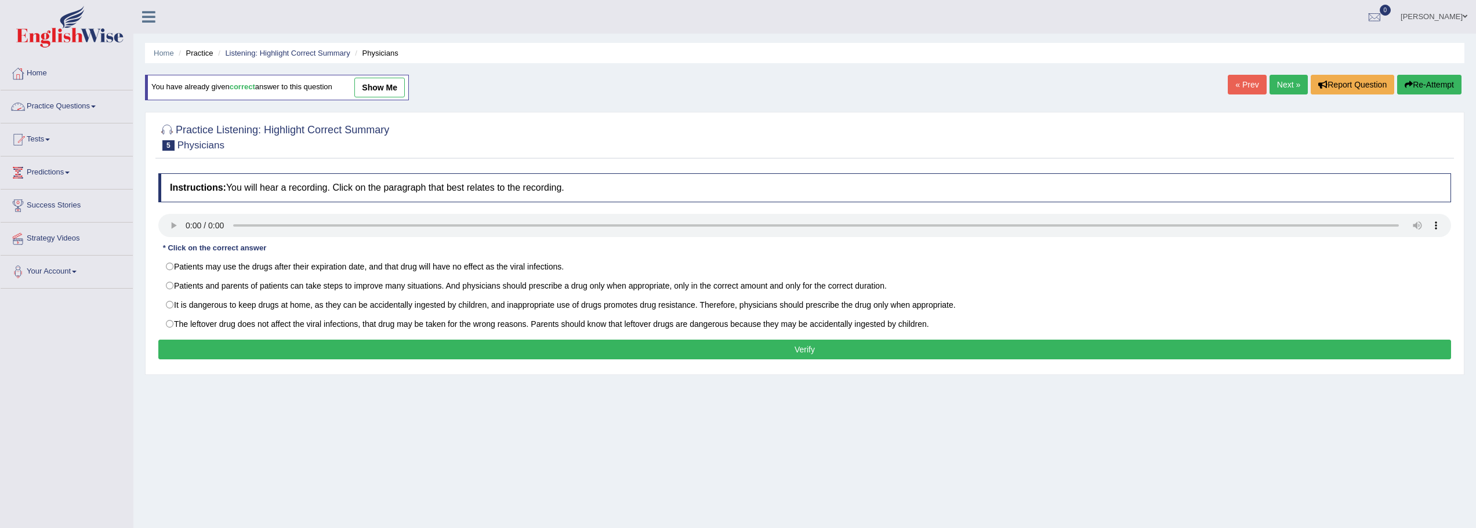
click at [71, 110] on link "Practice Questions" at bounding box center [67, 104] width 132 height 29
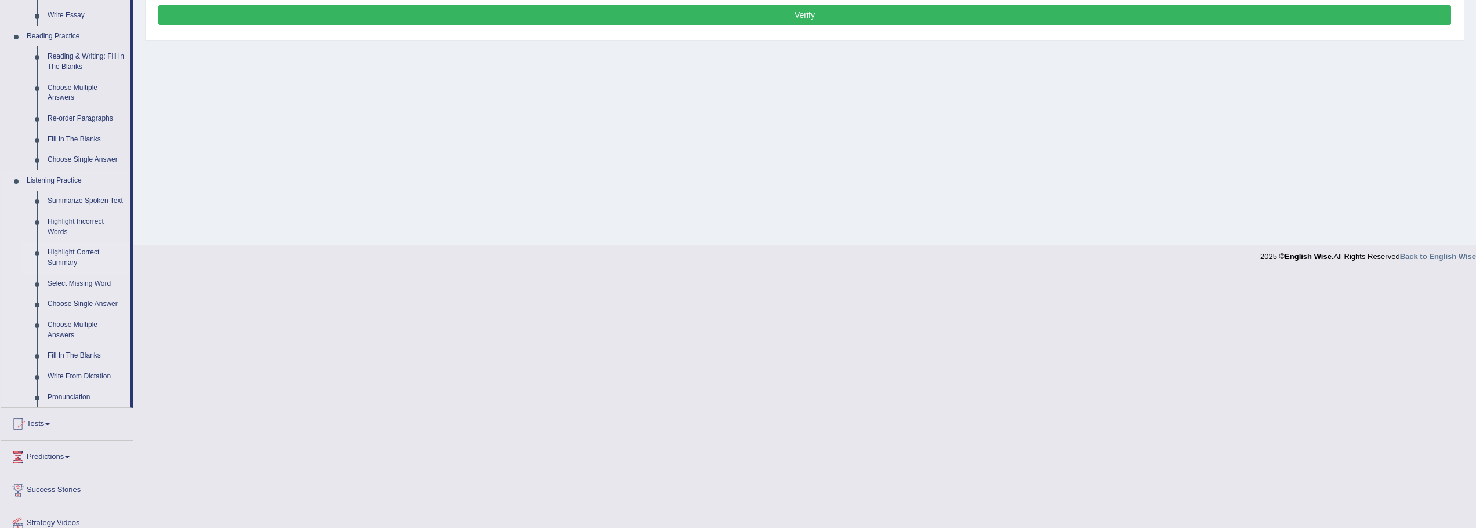
scroll to position [348, 0]
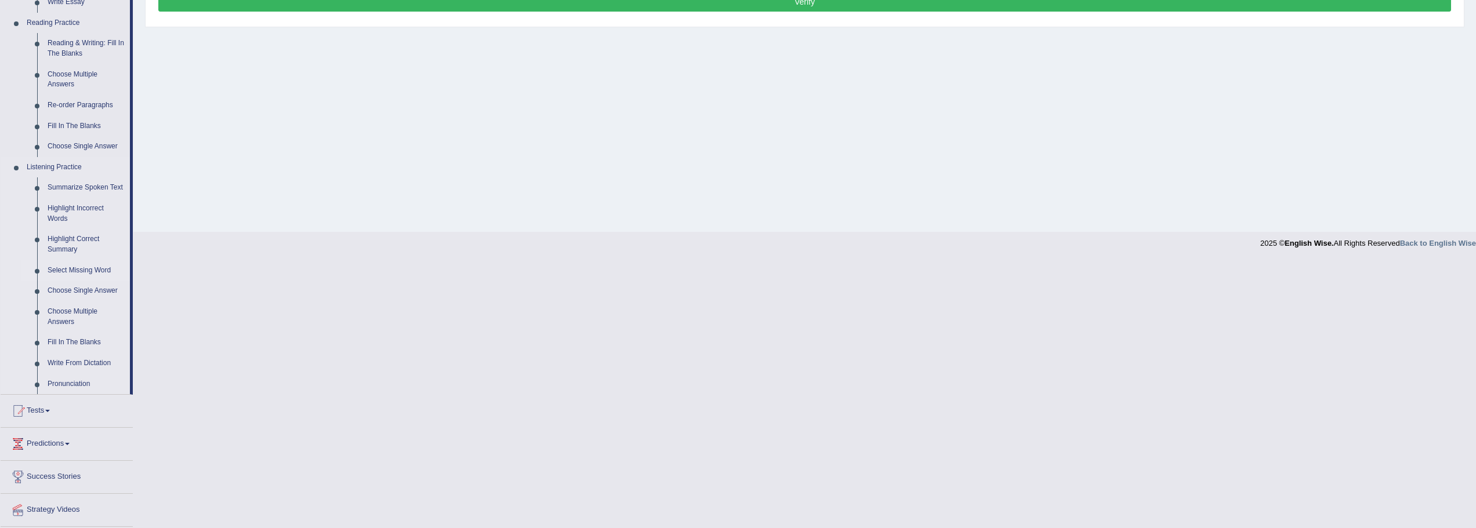
click at [76, 268] on link "Select Missing Word" at bounding box center [86, 270] width 88 height 21
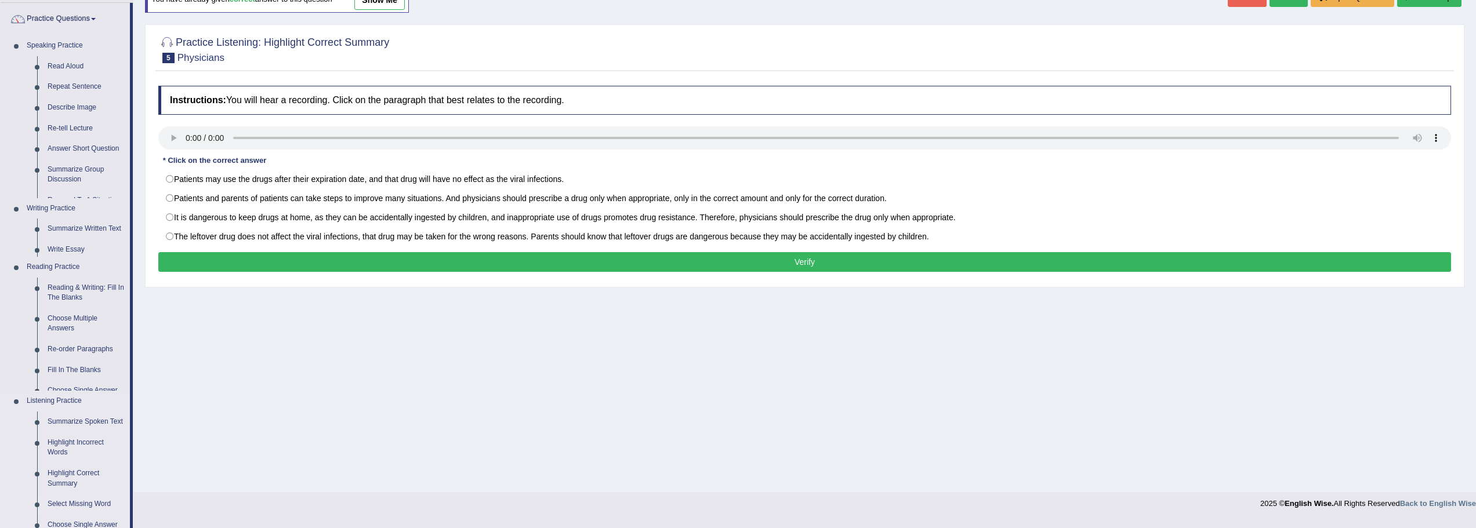
scroll to position [81, 0]
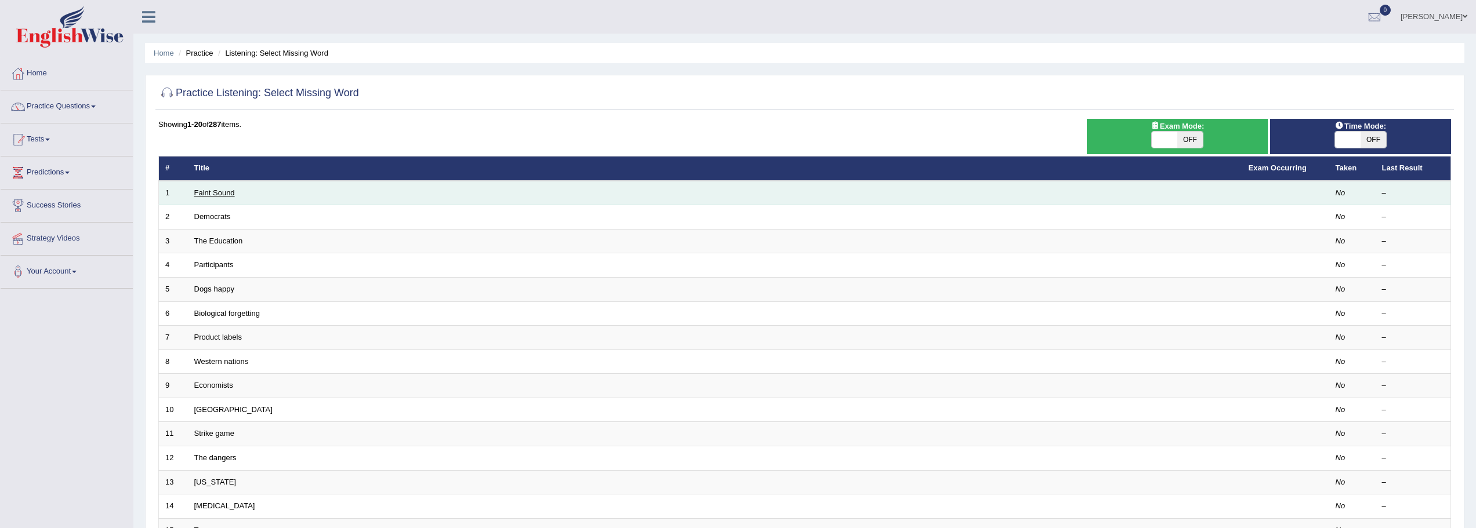
click at [215, 193] on link "Faint Sound" at bounding box center [214, 192] width 41 height 9
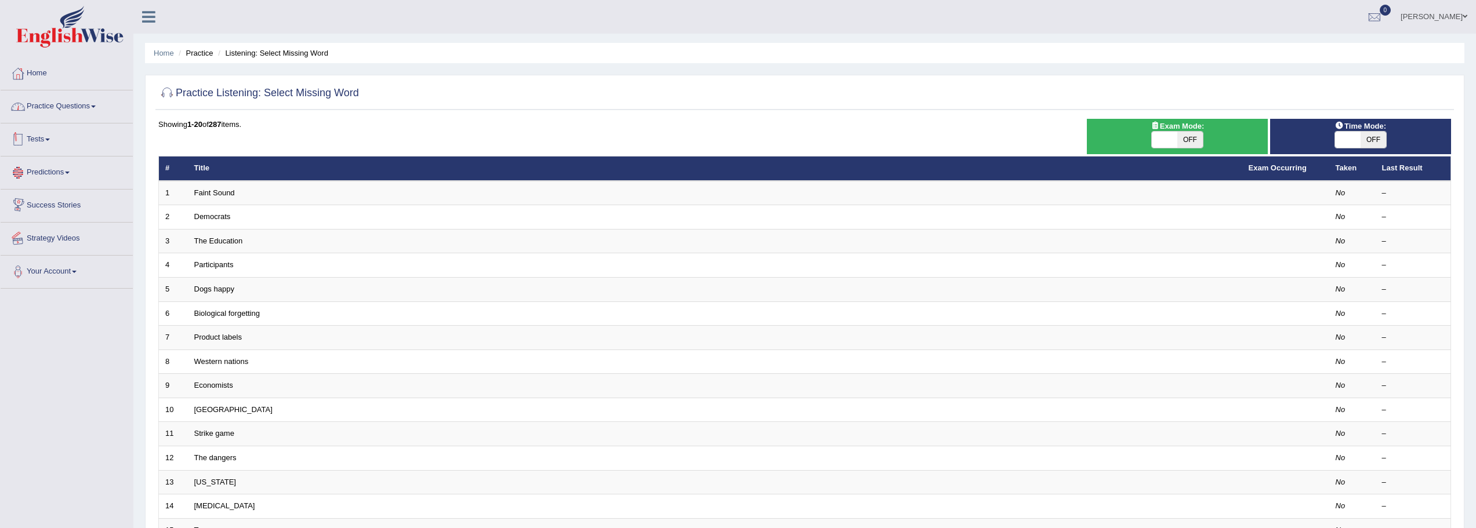
click at [86, 101] on link "Practice Questions" at bounding box center [67, 104] width 132 height 29
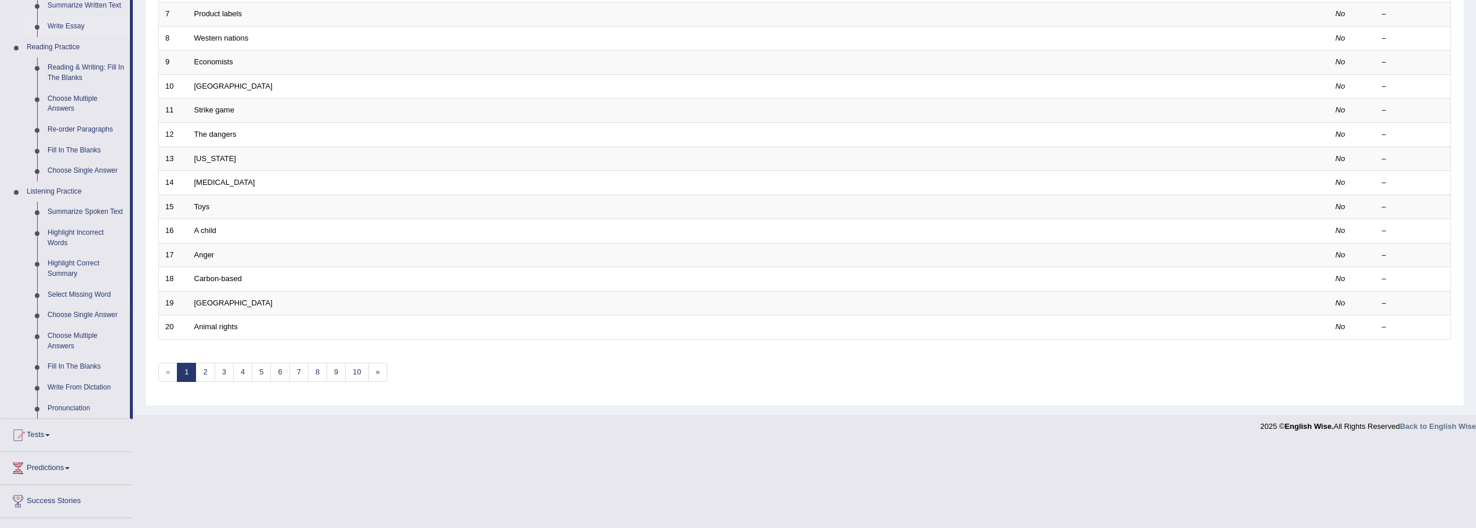
scroll to position [348, 0]
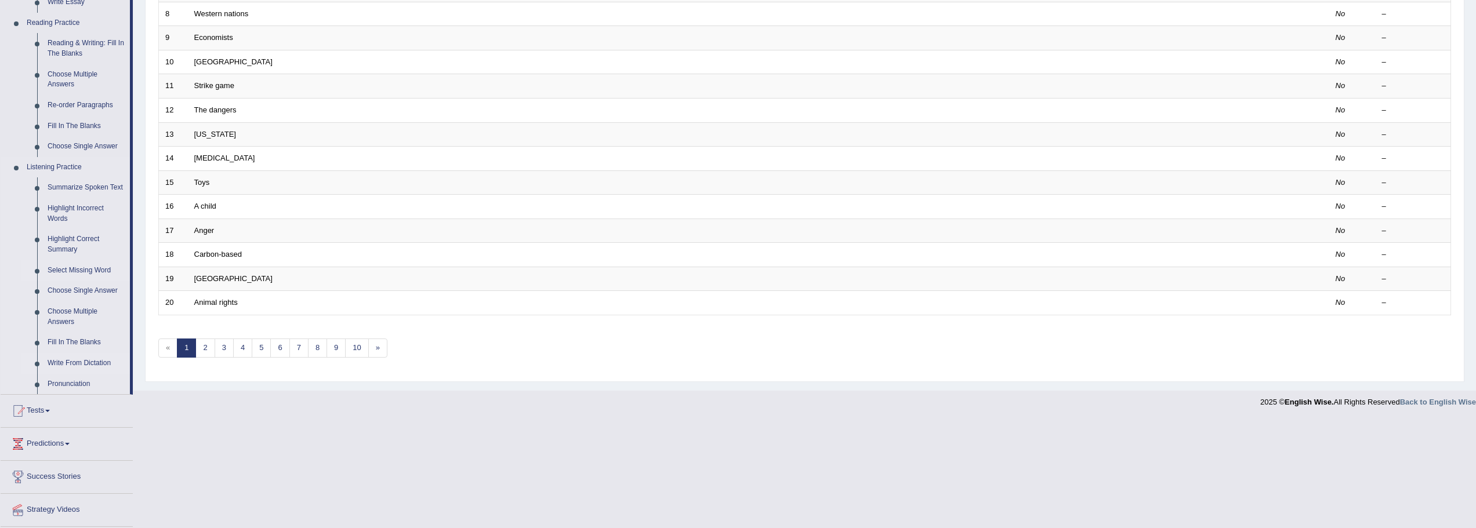
click at [77, 364] on link "Write From Dictation" at bounding box center [86, 363] width 88 height 21
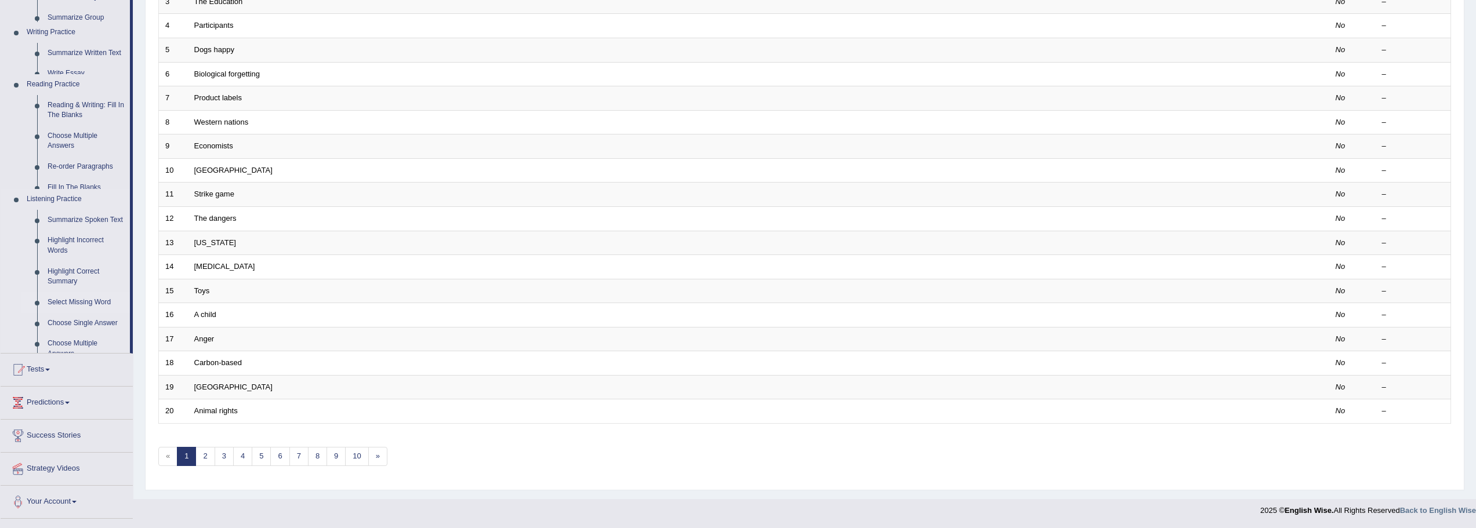
scroll to position [240, 0]
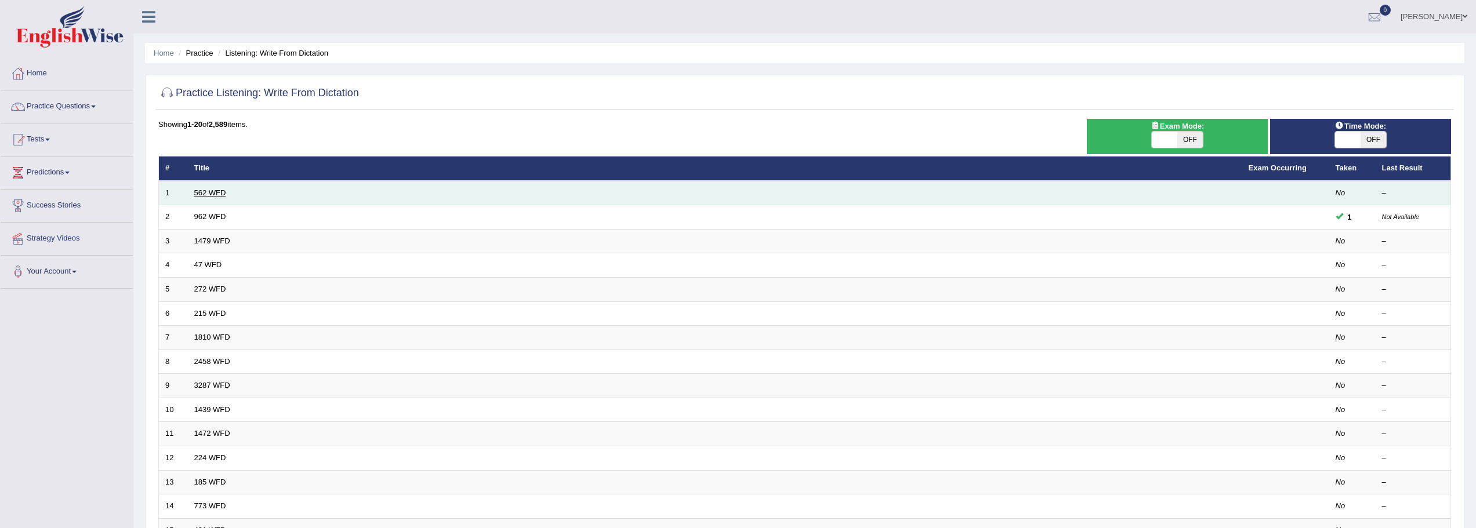
click at [213, 194] on link "562 WFD" at bounding box center [210, 192] width 32 height 9
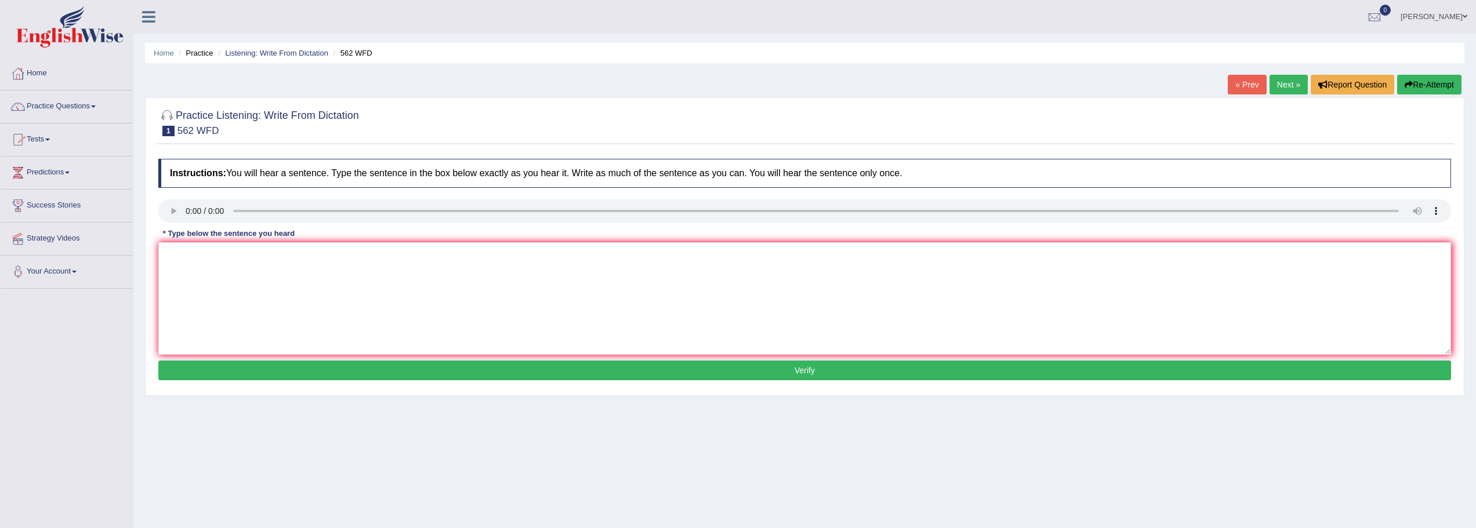
click at [1278, 85] on link "Next »" at bounding box center [1289, 85] width 38 height 20
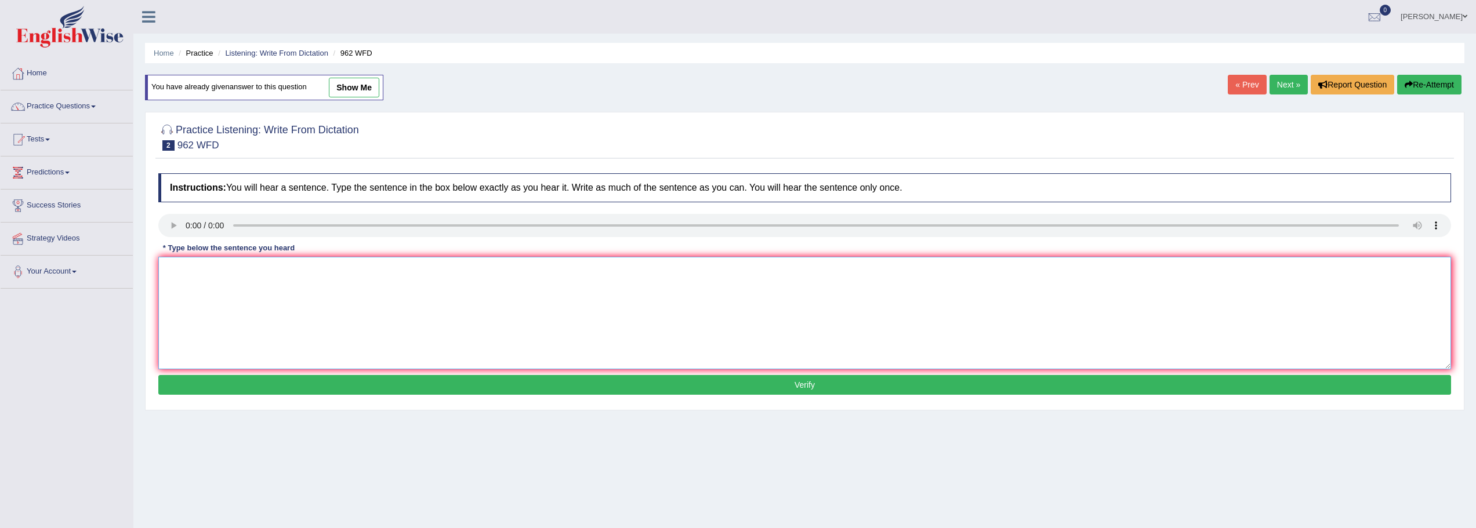
click at [564, 298] on textarea at bounding box center [804, 313] width 1293 height 113
type textarea "If you have any questions about the exam, please raise your hand."
click at [449, 384] on button "Verify" at bounding box center [804, 385] width 1293 height 20
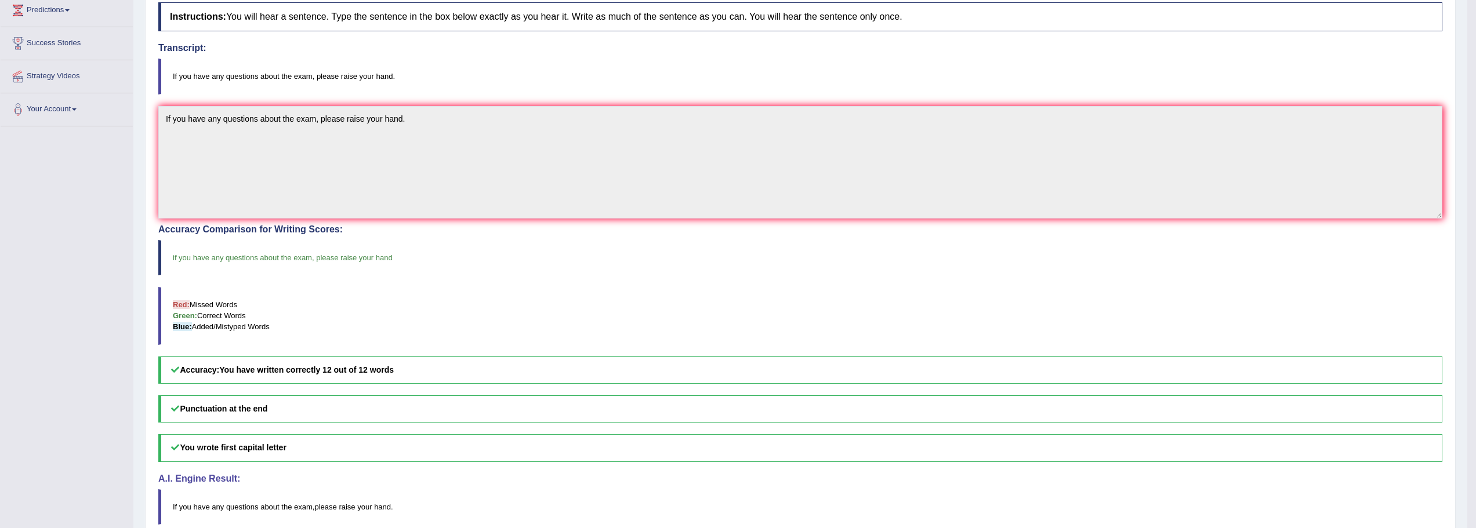
scroll to position [45, 0]
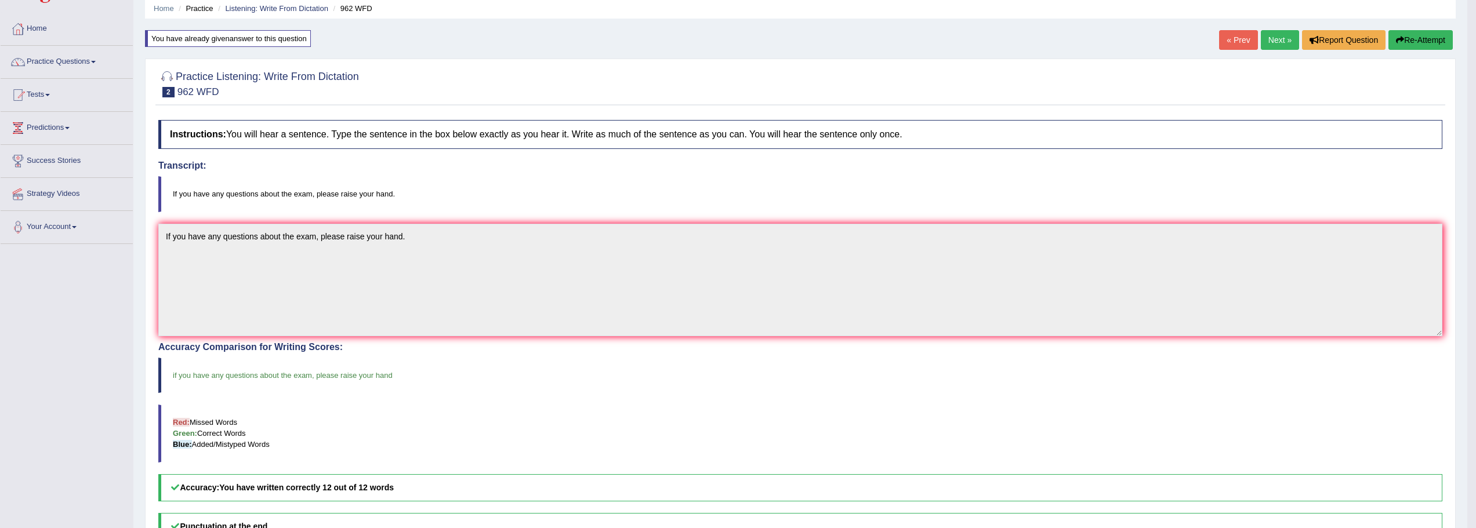
click at [1265, 39] on link "Next »" at bounding box center [1280, 40] width 38 height 20
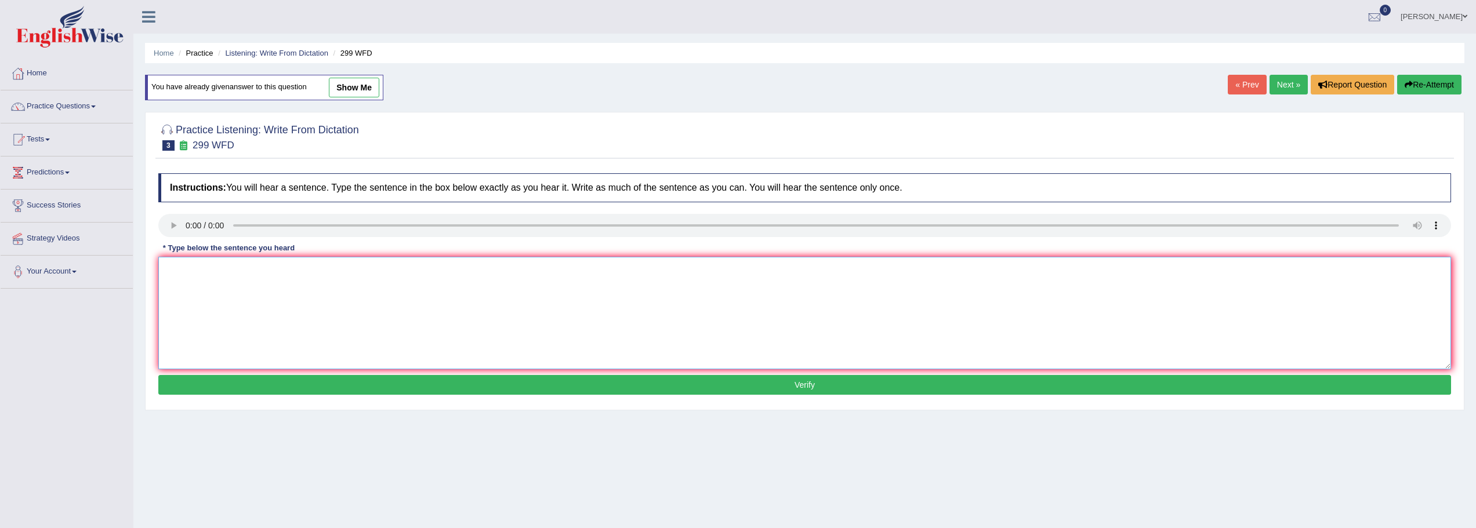
click at [365, 320] on textarea at bounding box center [804, 313] width 1293 height 113
click at [256, 270] on textarea "Students representatives will be visiting class for the votimg forms." at bounding box center [804, 313] width 1293 height 113
drag, startPoint x: 371, startPoint y: 270, endPoint x: 404, endPoint y: 274, distance: 33.8
click at [371, 270] on textarea "Students representative will be visiting class for the votimg forms." at bounding box center [804, 313] width 1293 height 113
drag, startPoint x: 198, startPoint y: 272, endPoint x: 215, endPoint y: 272, distance: 17.4
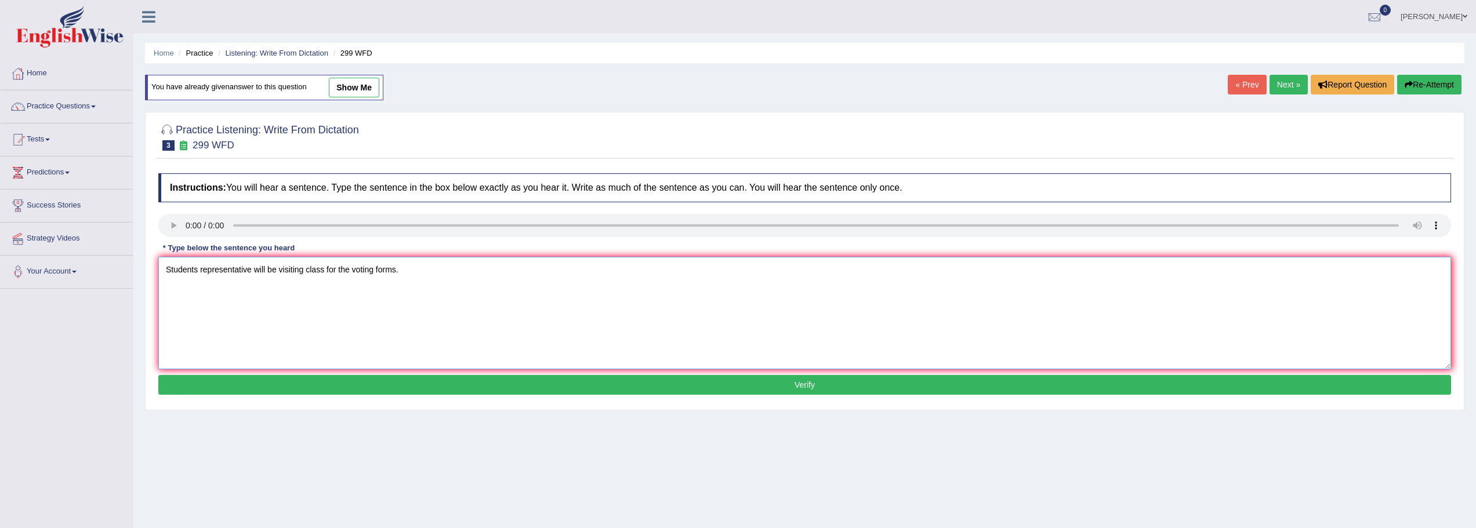
click at [198, 272] on textarea "Students representative will be visiting class for the voting forms." at bounding box center [804, 313] width 1293 height 113
click at [246, 310] on textarea "Student representatives will be visiting class for the voting forms." at bounding box center [804, 313] width 1293 height 113
click at [219, 339] on textarea "Student representatives will be visiting class for the voting forms." at bounding box center [804, 313] width 1293 height 113
type textarea "Student representatives will be visiting class for the voting forms."
click at [735, 382] on button "Verify" at bounding box center [804, 385] width 1293 height 20
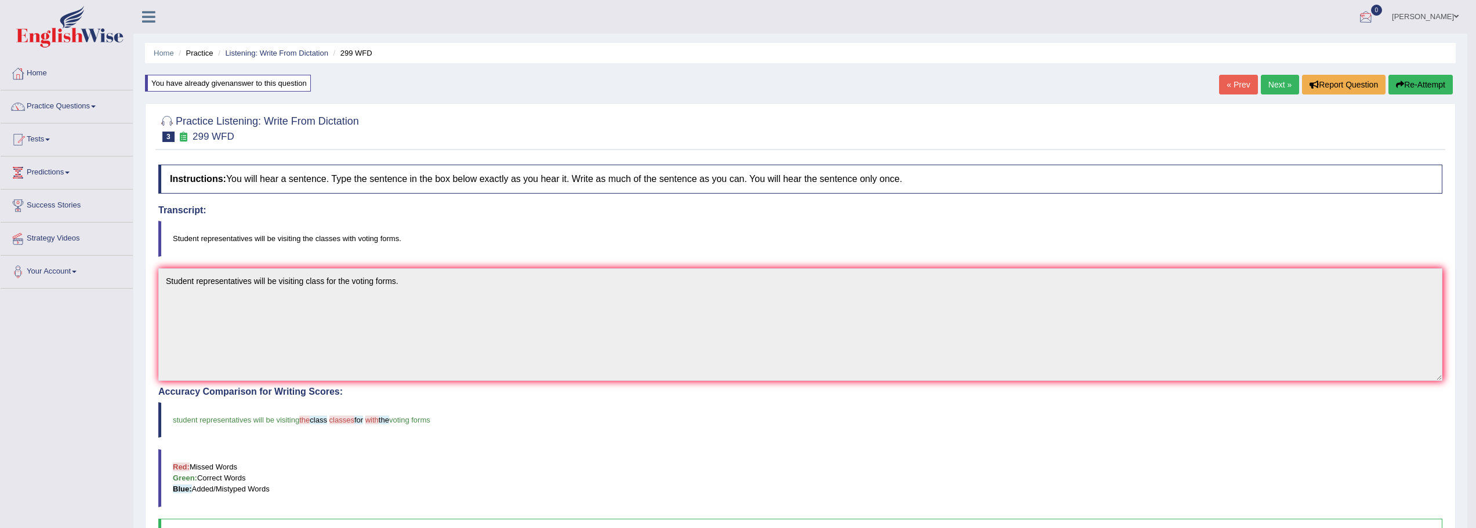
click at [1267, 87] on link "Next »" at bounding box center [1280, 85] width 38 height 20
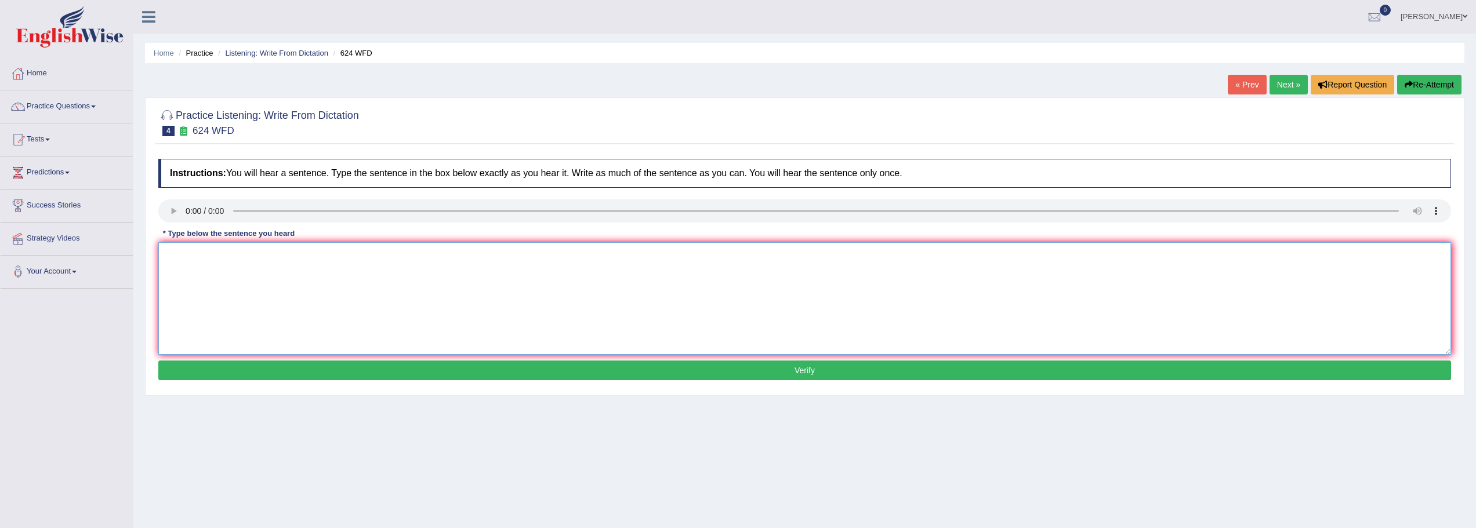
click at [541, 300] on textarea at bounding box center [804, 298] width 1293 height 113
type textarea "O"
click at [230, 278] on textarea at bounding box center [804, 298] width 1293 height 113
type textarea "Our courses helps learning critical situation and learning skills."
click at [568, 365] on button "Verify" at bounding box center [804, 371] width 1293 height 20
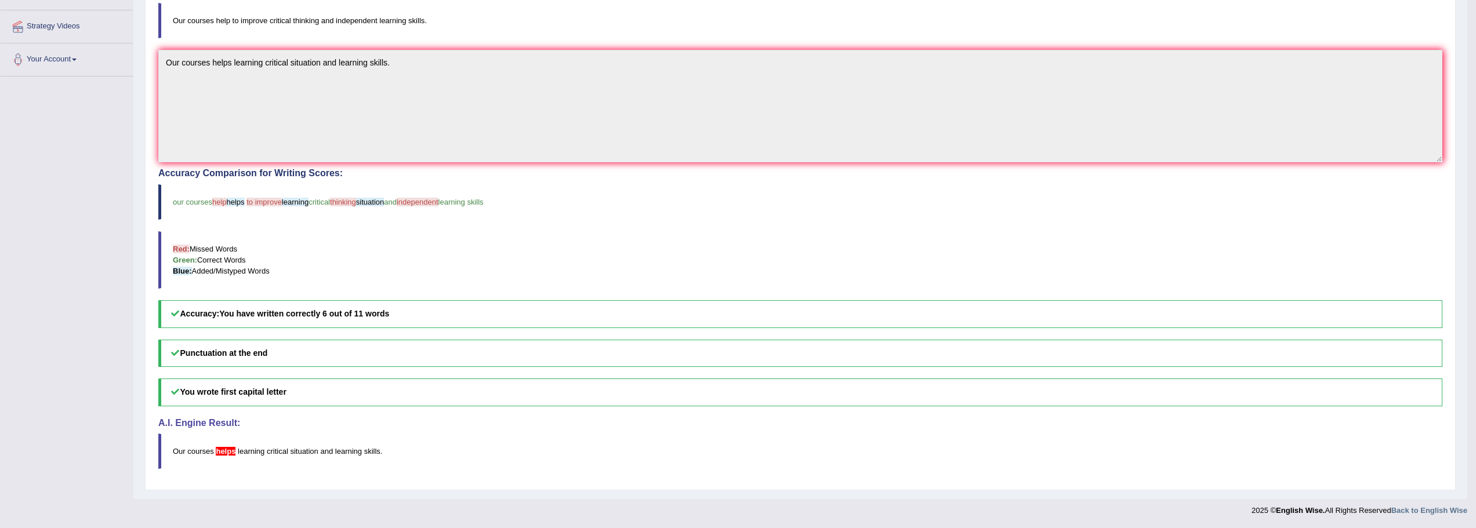
scroll to position [38, 0]
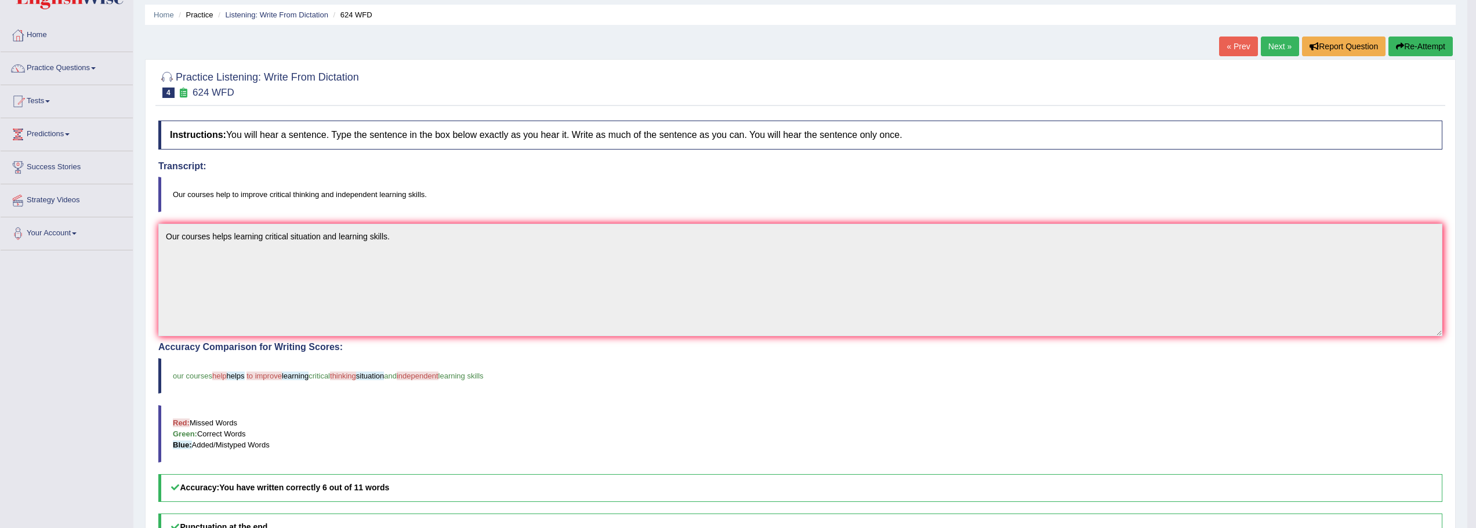
click at [1280, 47] on link "Next »" at bounding box center [1280, 47] width 38 height 20
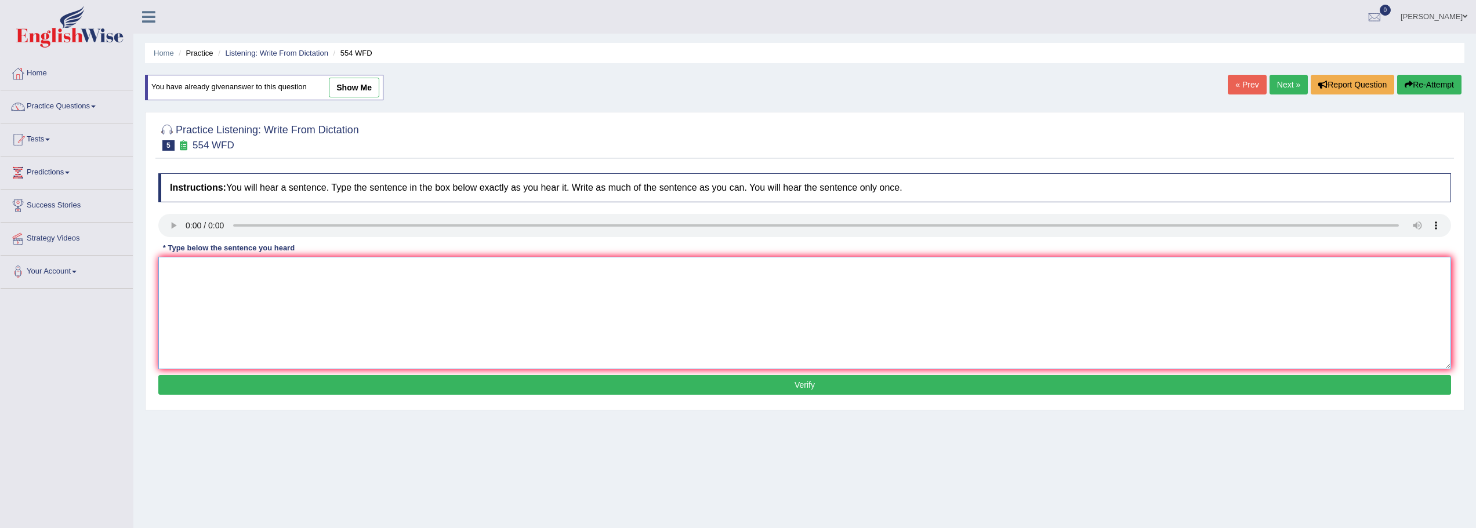
click at [604, 315] on textarea at bounding box center [804, 313] width 1293 height 113
type textarea "We are able to work in a team."
click at [644, 389] on button "Verify" at bounding box center [804, 385] width 1293 height 20
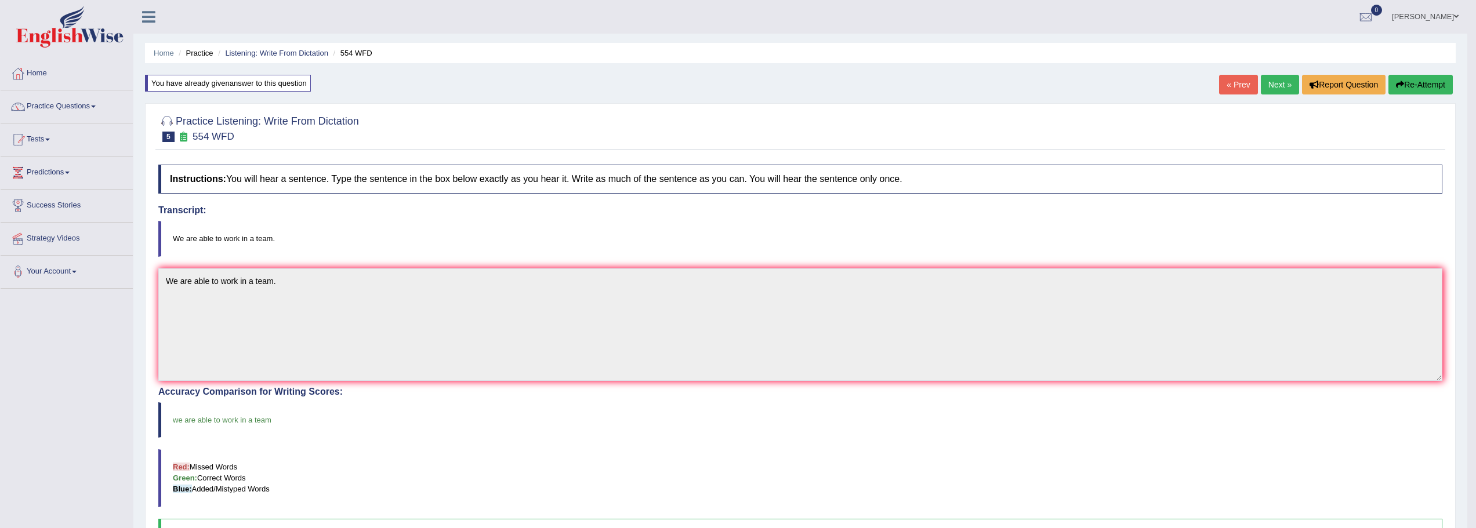
click at [1274, 86] on link "Next »" at bounding box center [1280, 85] width 38 height 20
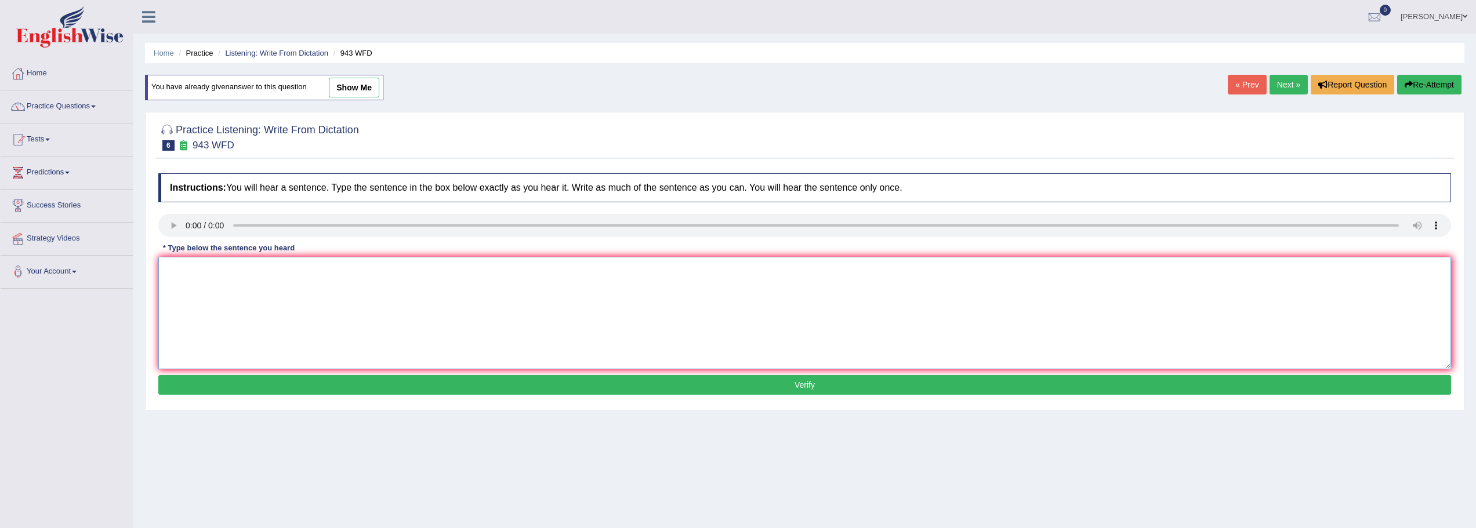
click at [375, 288] on textarea at bounding box center [804, 313] width 1293 height 113
type textarea "Farming method in country has developed recently."
click at [745, 383] on button "Verify" at bounding box center [804, 385] width 1293 height 20
